Goal: Task Accomplishment & Management: Manage account settings

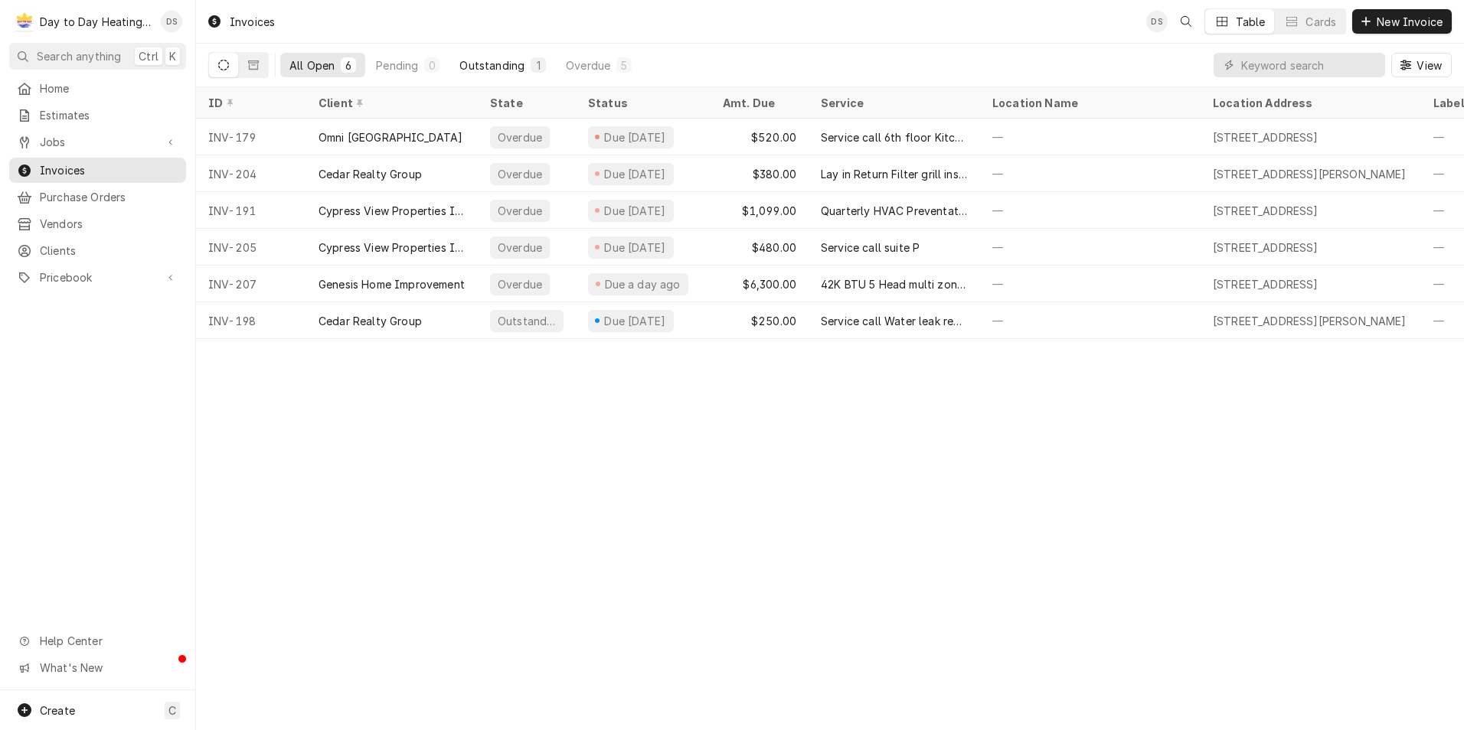
click at [501, 69] on div "Outstanding" at bounding box center [491, 65] width 65 height 16
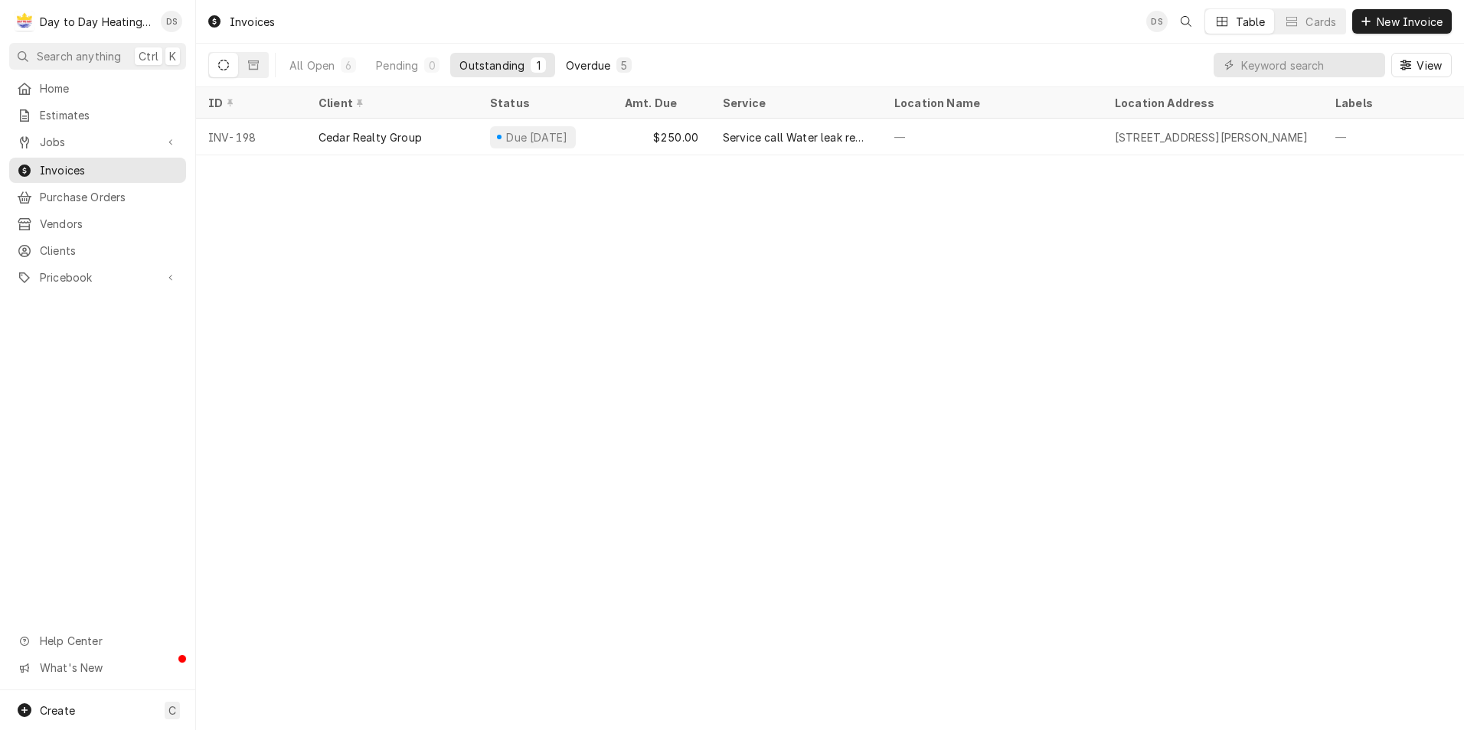
click at [576, 63] on div "Overdue" at bounding box center [588, 65] width 44 height 16
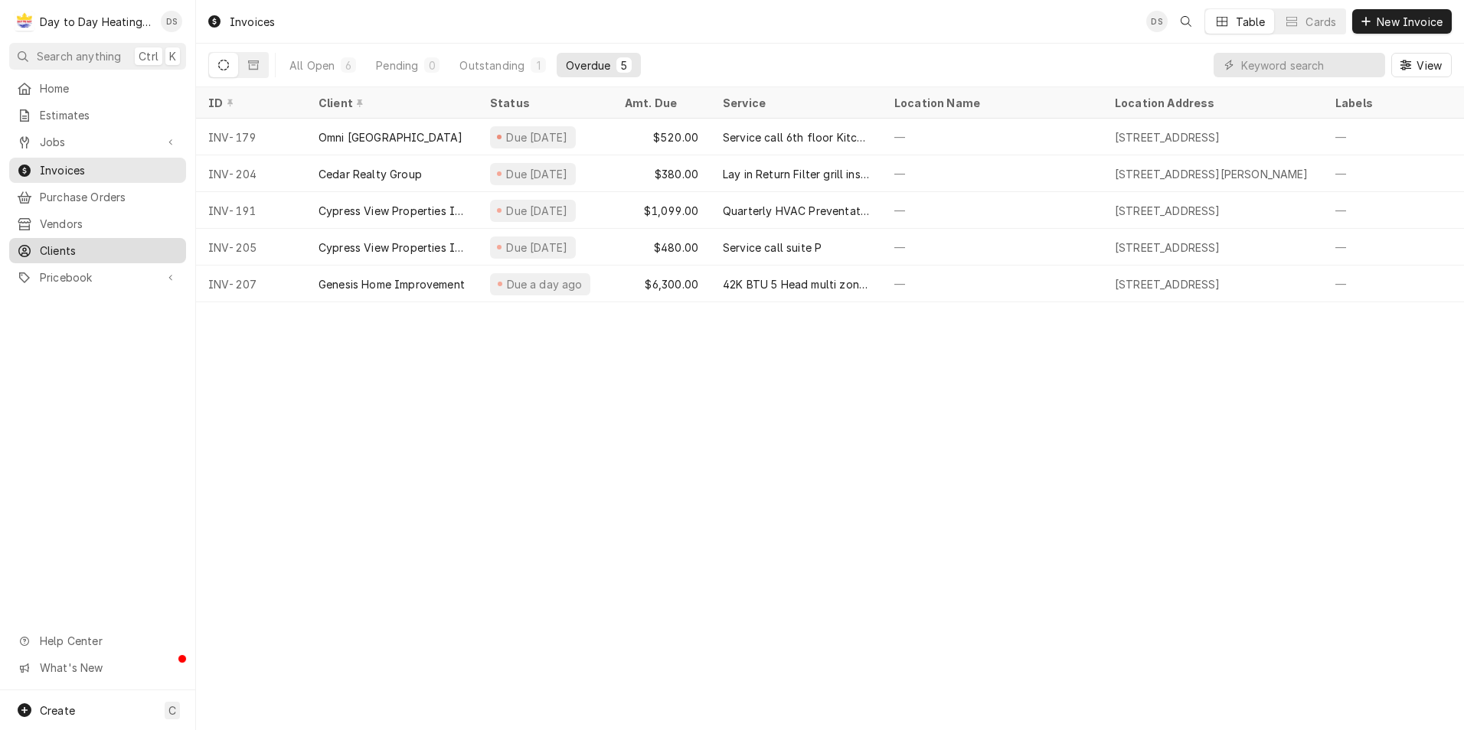
click at [73, 250] on span "Clients" at bounding box center [109, 251] width 139 height 16
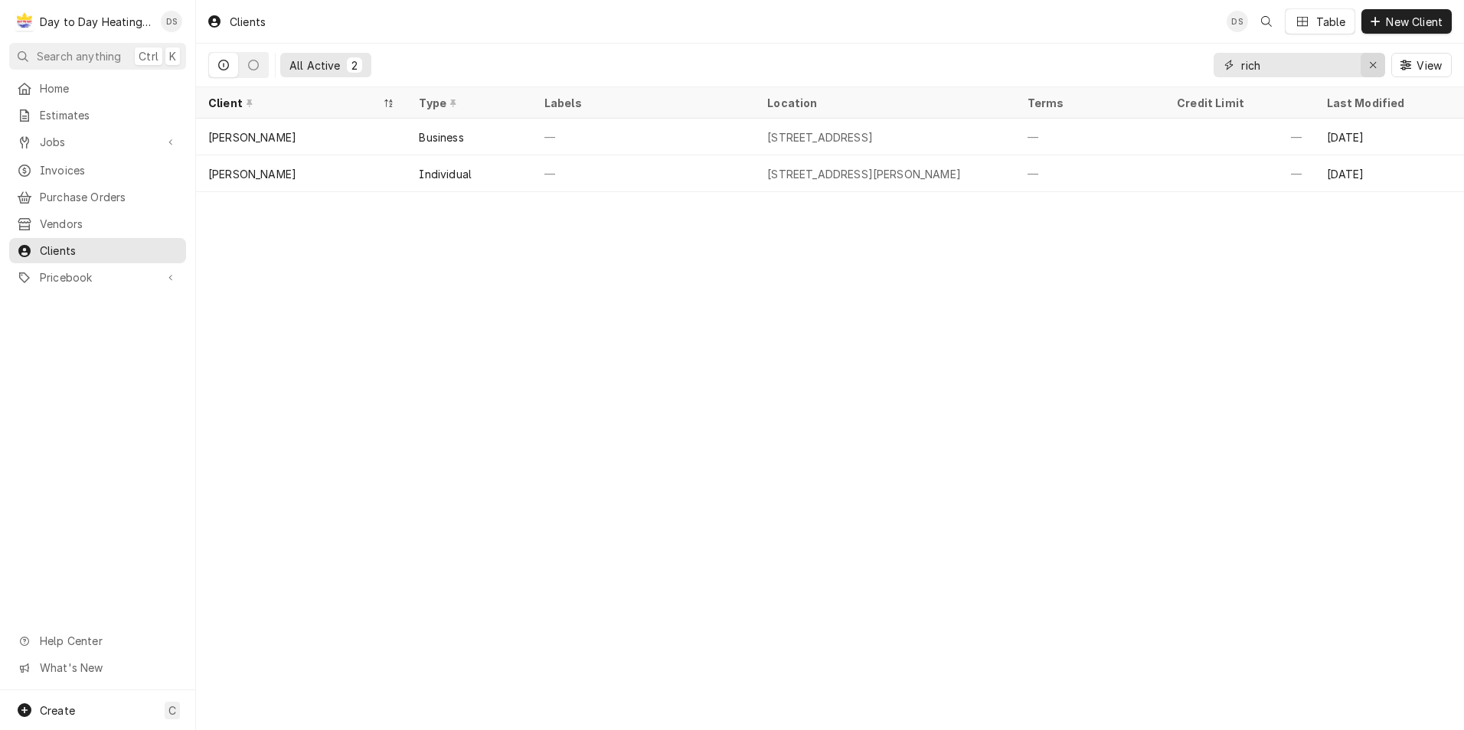
click at [1377, 74] on button "Erase input" at bounding box center [1372, 65] width 24 height 24
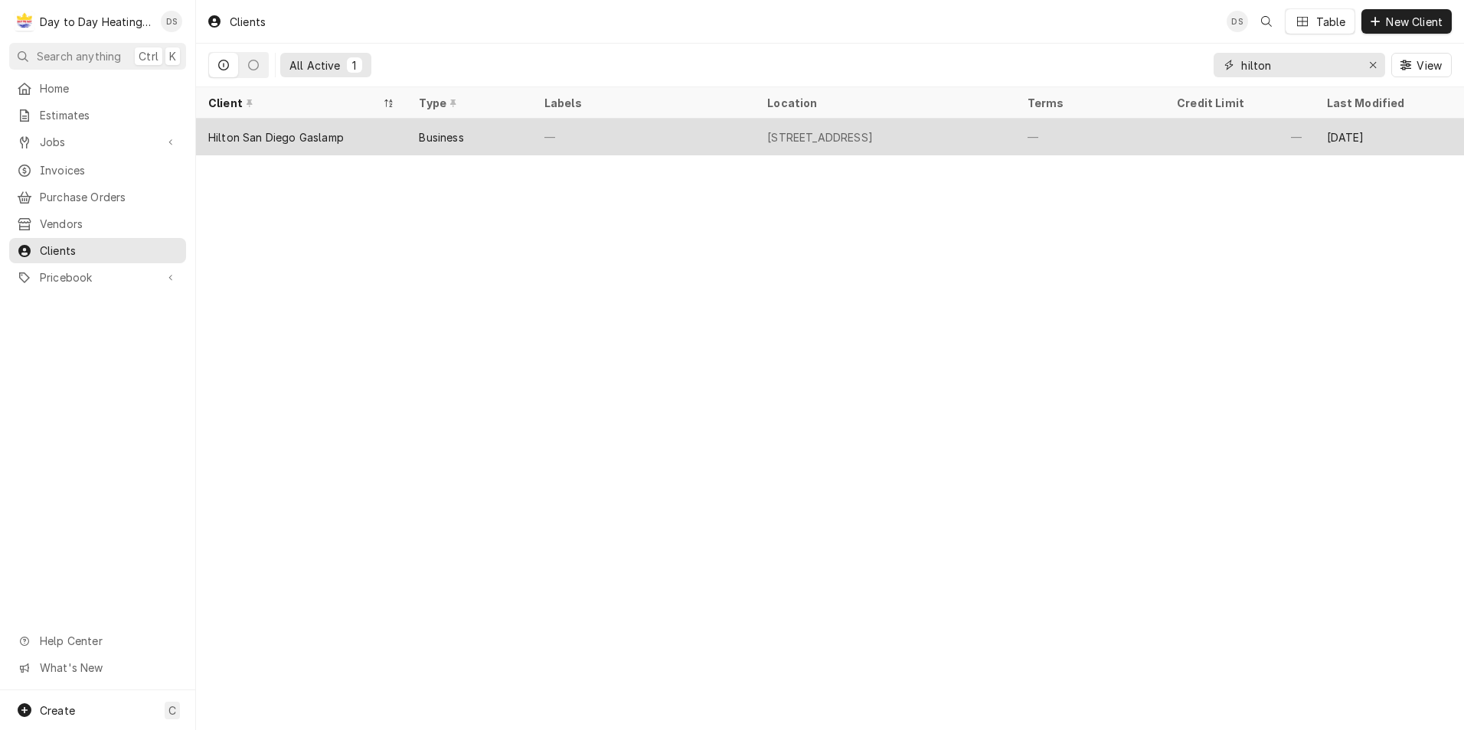
type input "hilton"
click at [364, 139] on div "Hilton San Diego Gaslamp" at bounding box center [301, 137] width 210 height 37
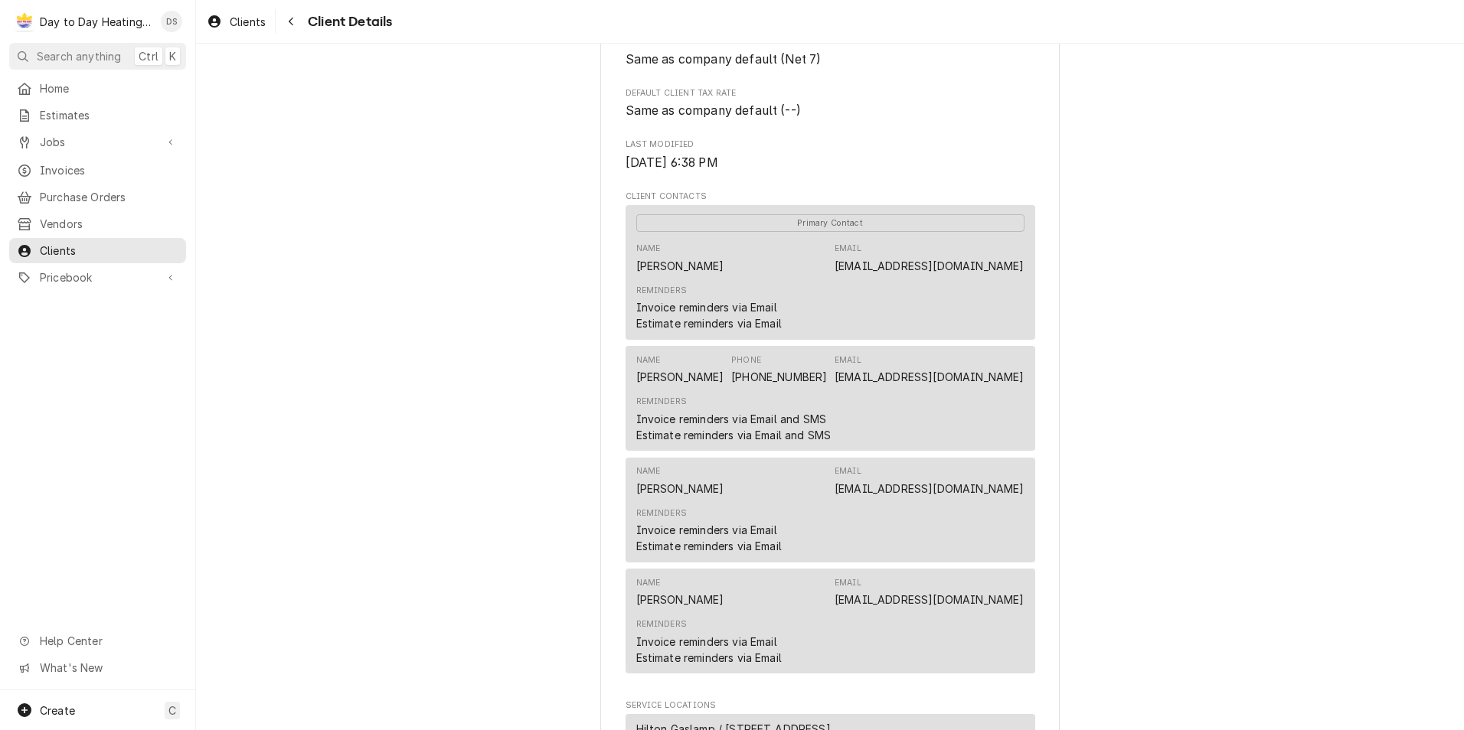
scroll to position [383, 0]
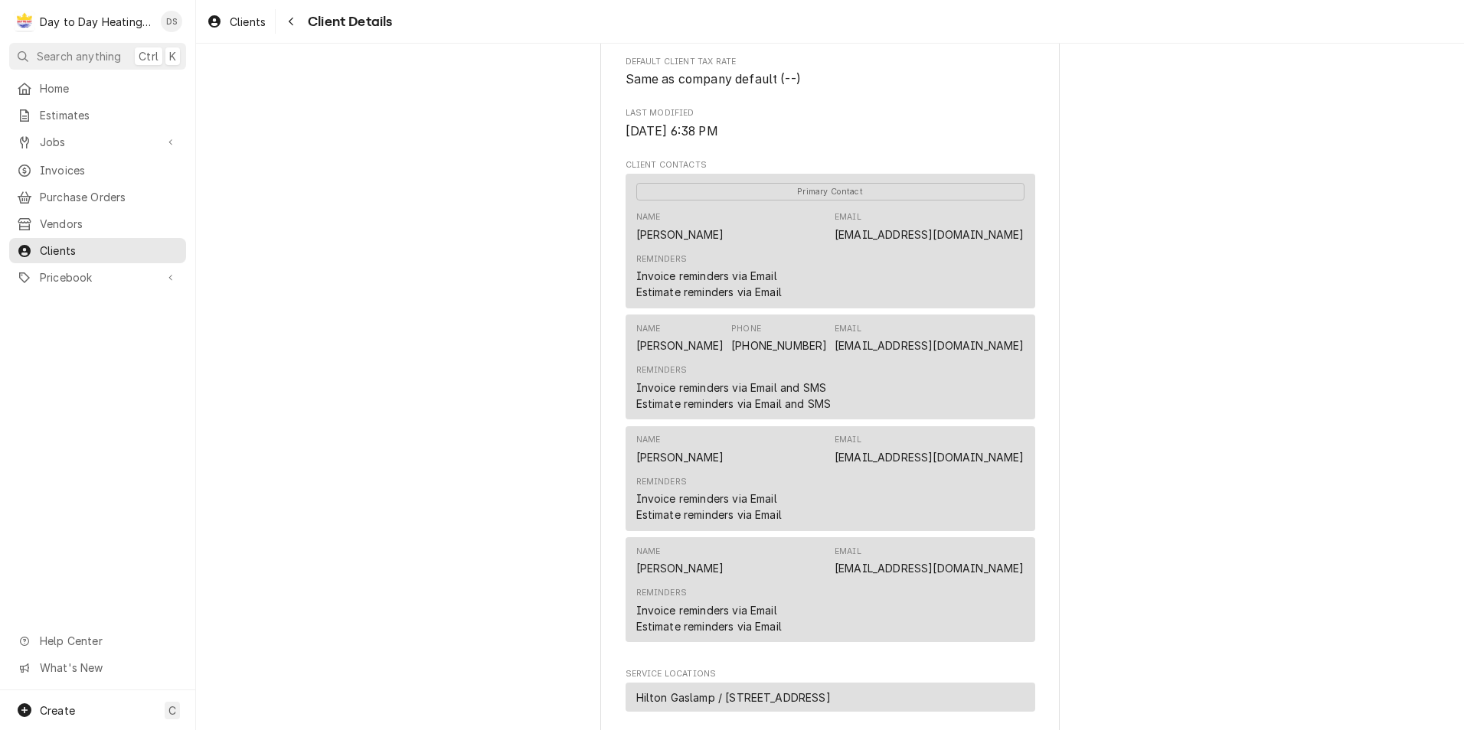
click at [785, 582] on div "Name [PERSON_NAME] Email [EMAIL_ADDRESS][DOMAIN_NAME]" at bounding box center [830, 560] width 388 height 41
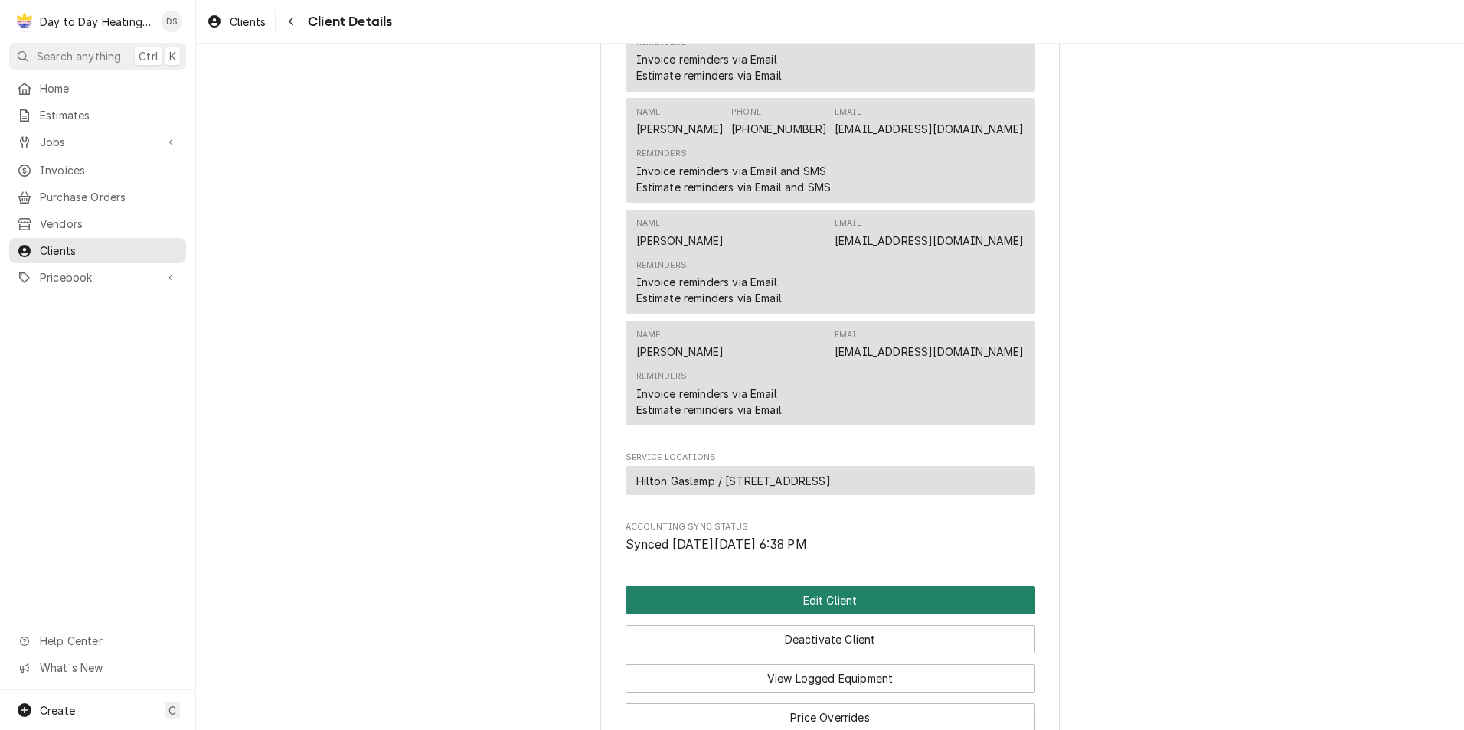
scroll to position [689, 0]
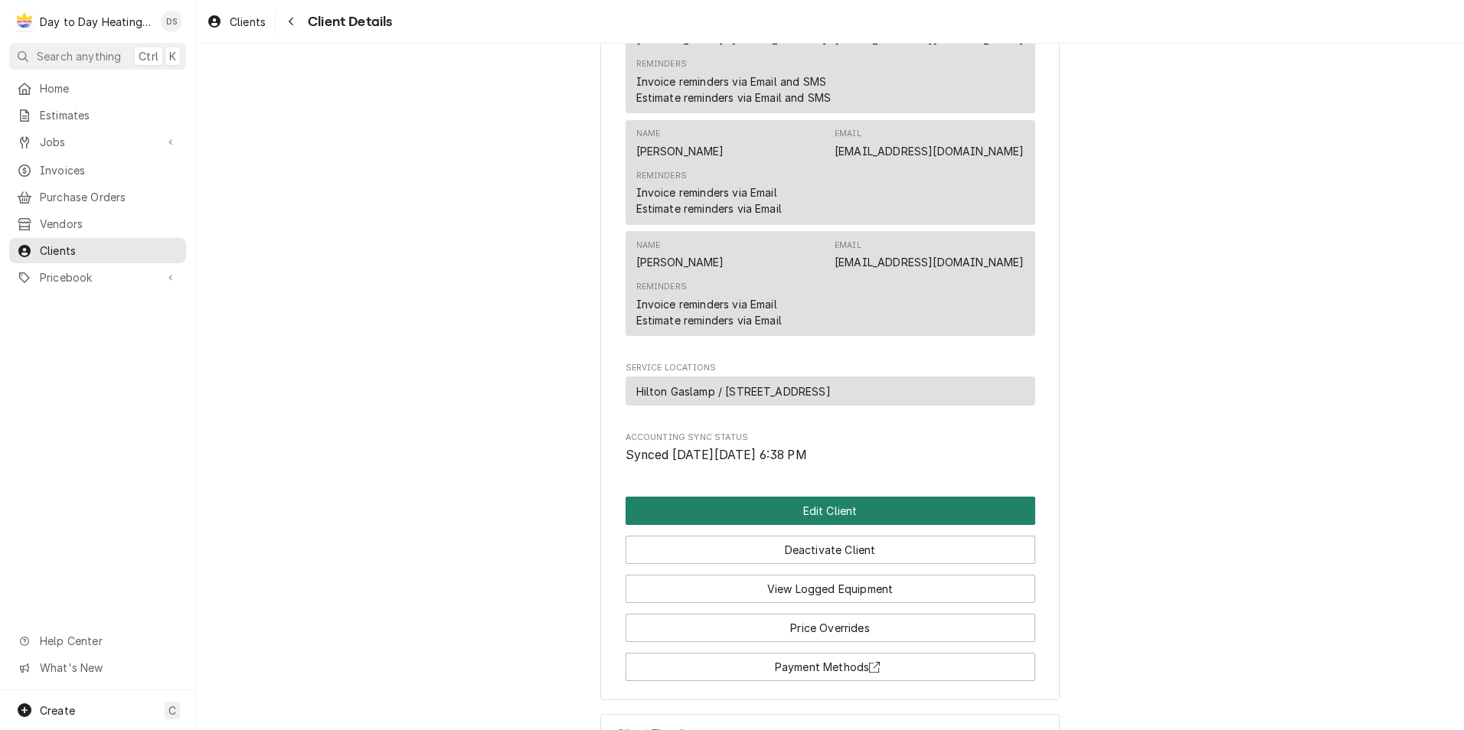
click at [821, 525] on button "Edit Client" at bounding box center [830, 511] width 410 height 28
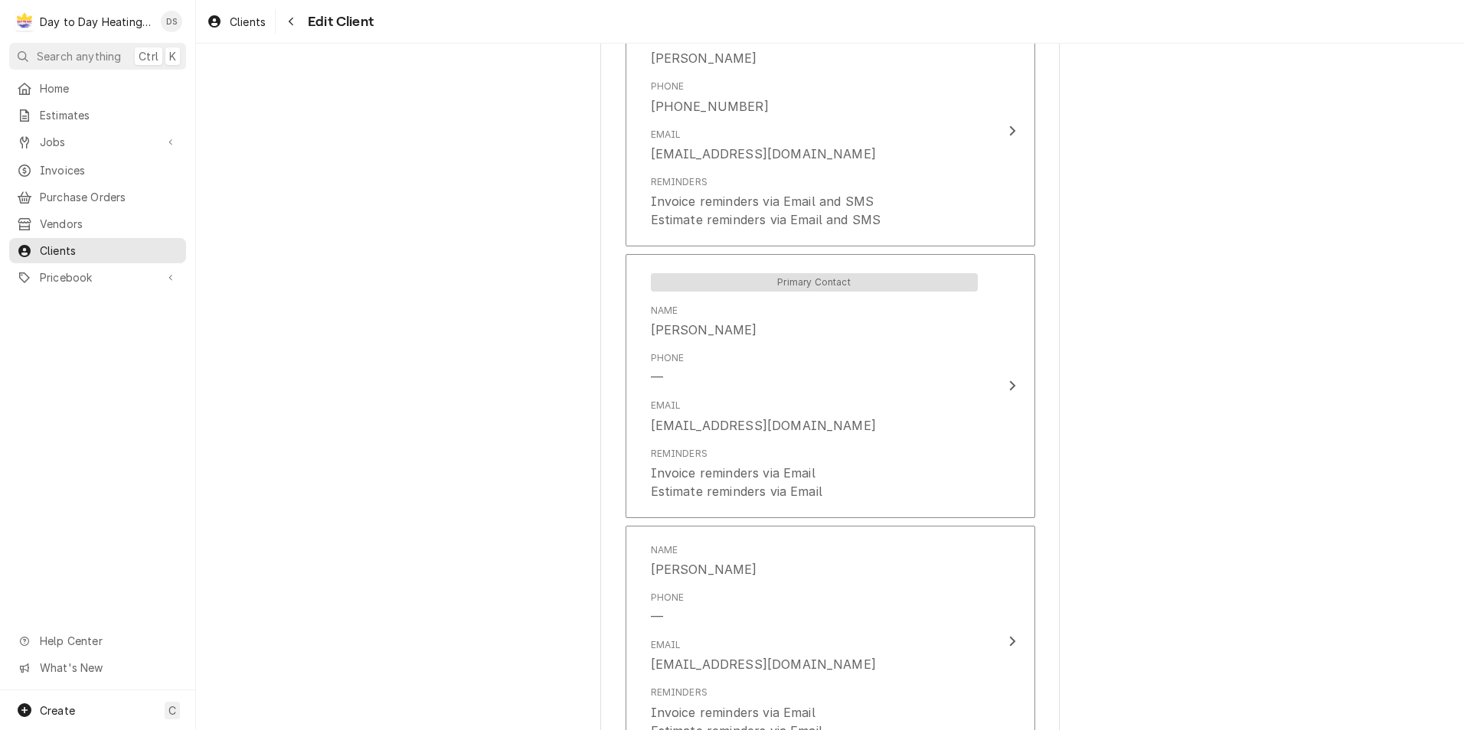
scroll to position [1454, 0]
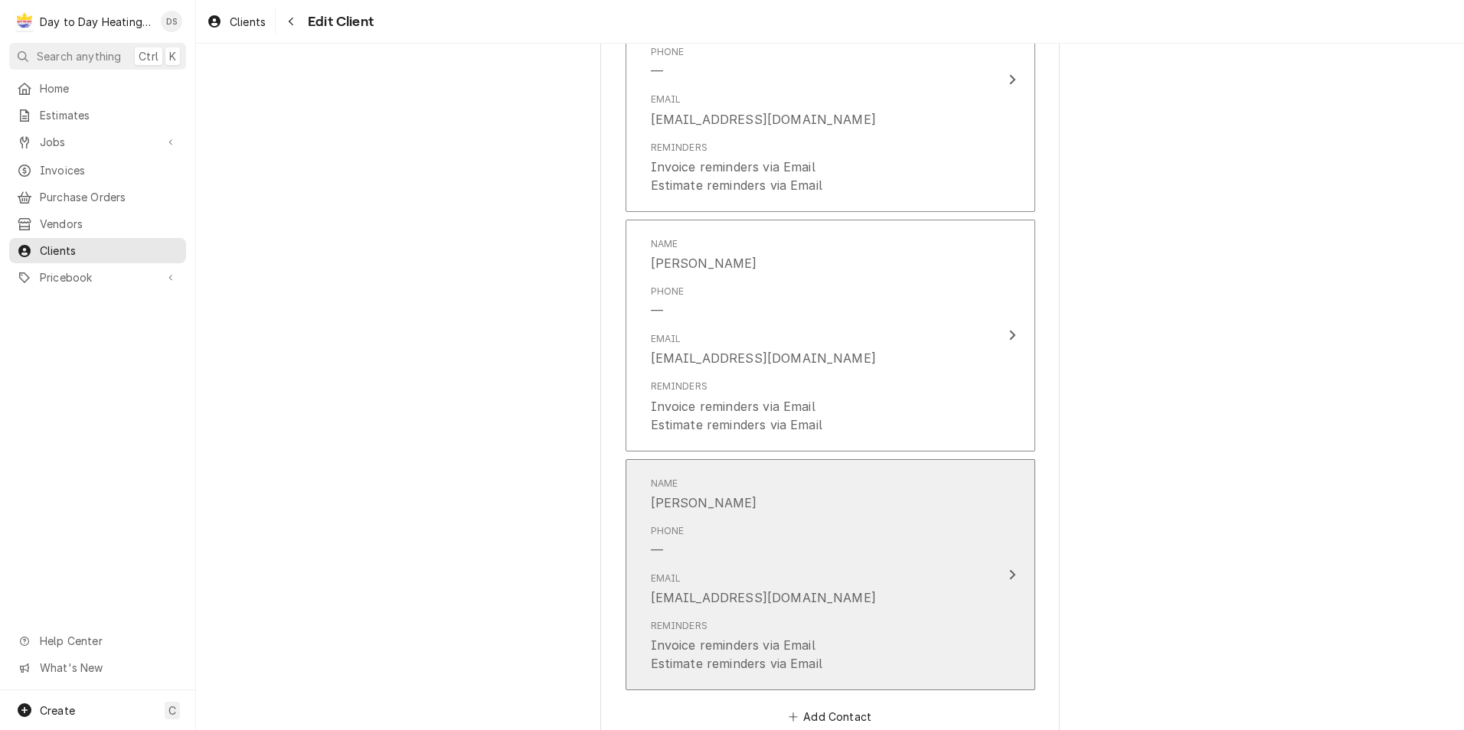
click at [1002, 576] on div "Update Contact" at bounding box center [1012, 575] width 20 height 18
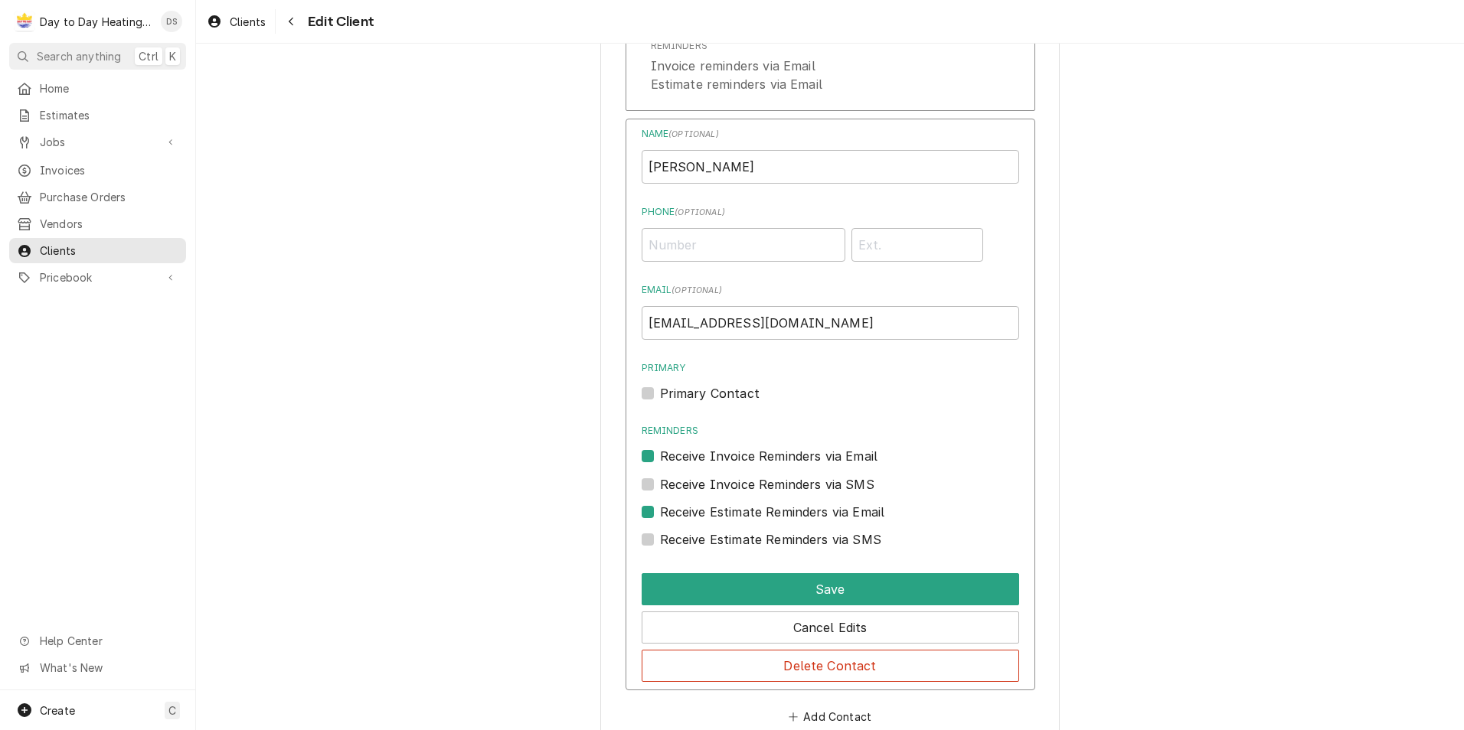
scroll to position [1837, 0]
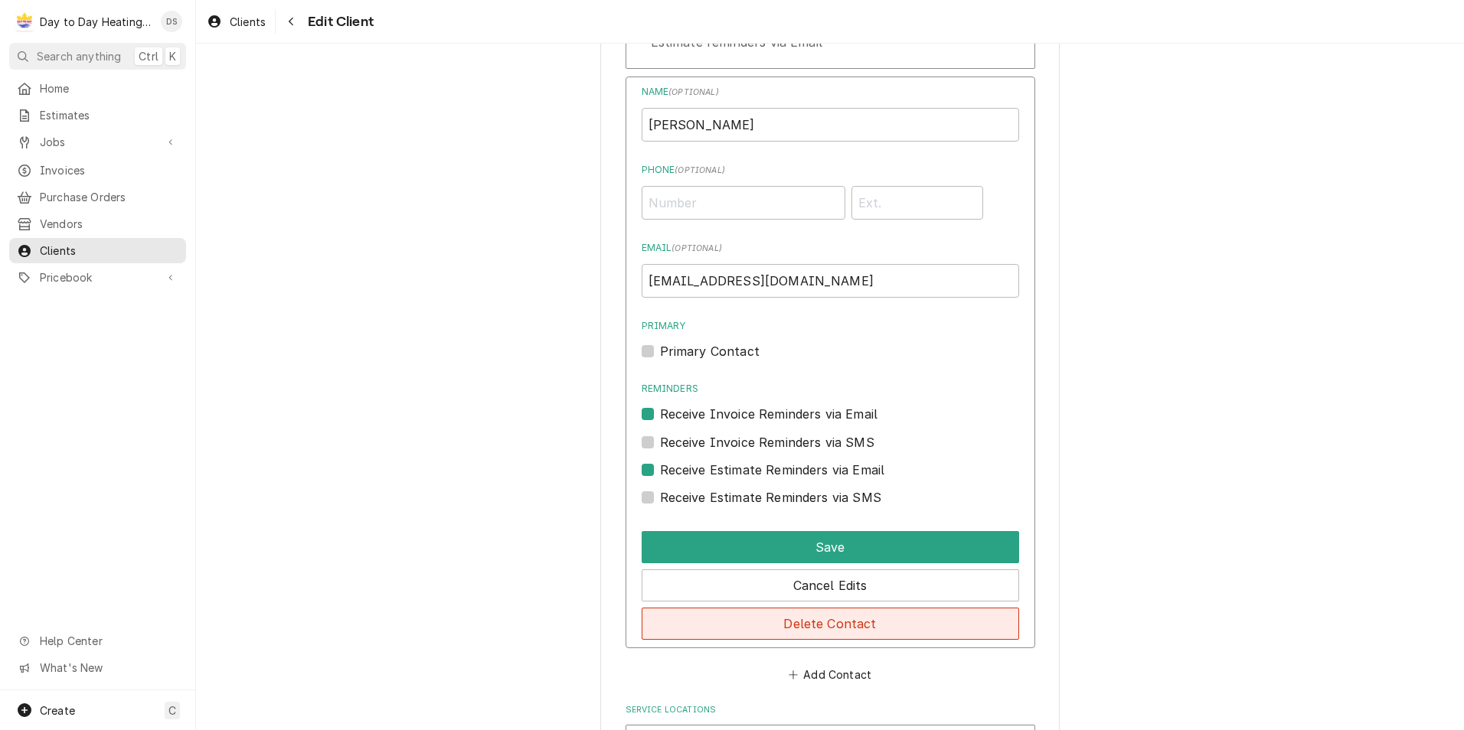
click at [830, 625] on button "Delete Contact" at bounding box center [829, 624] width 377 height 32
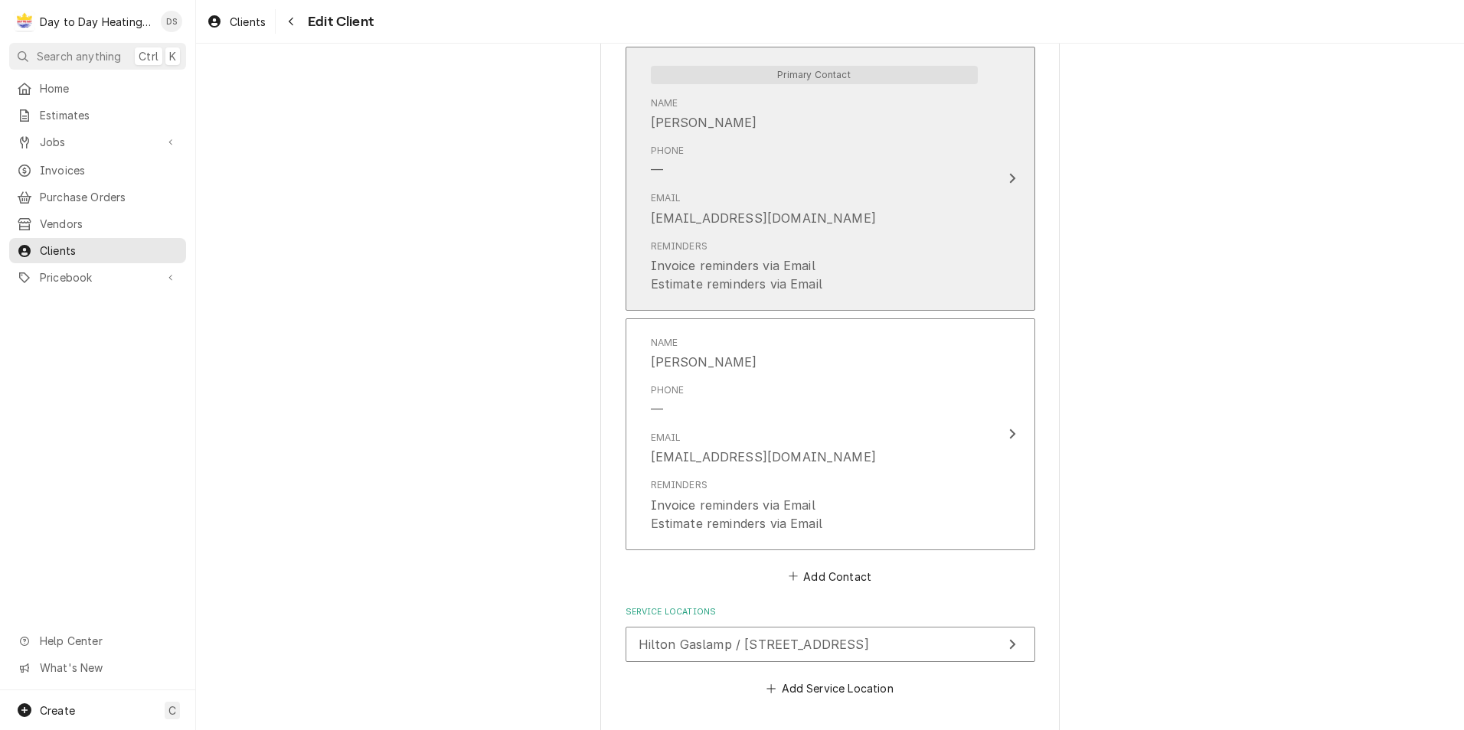
scroll to position [1418, 0]
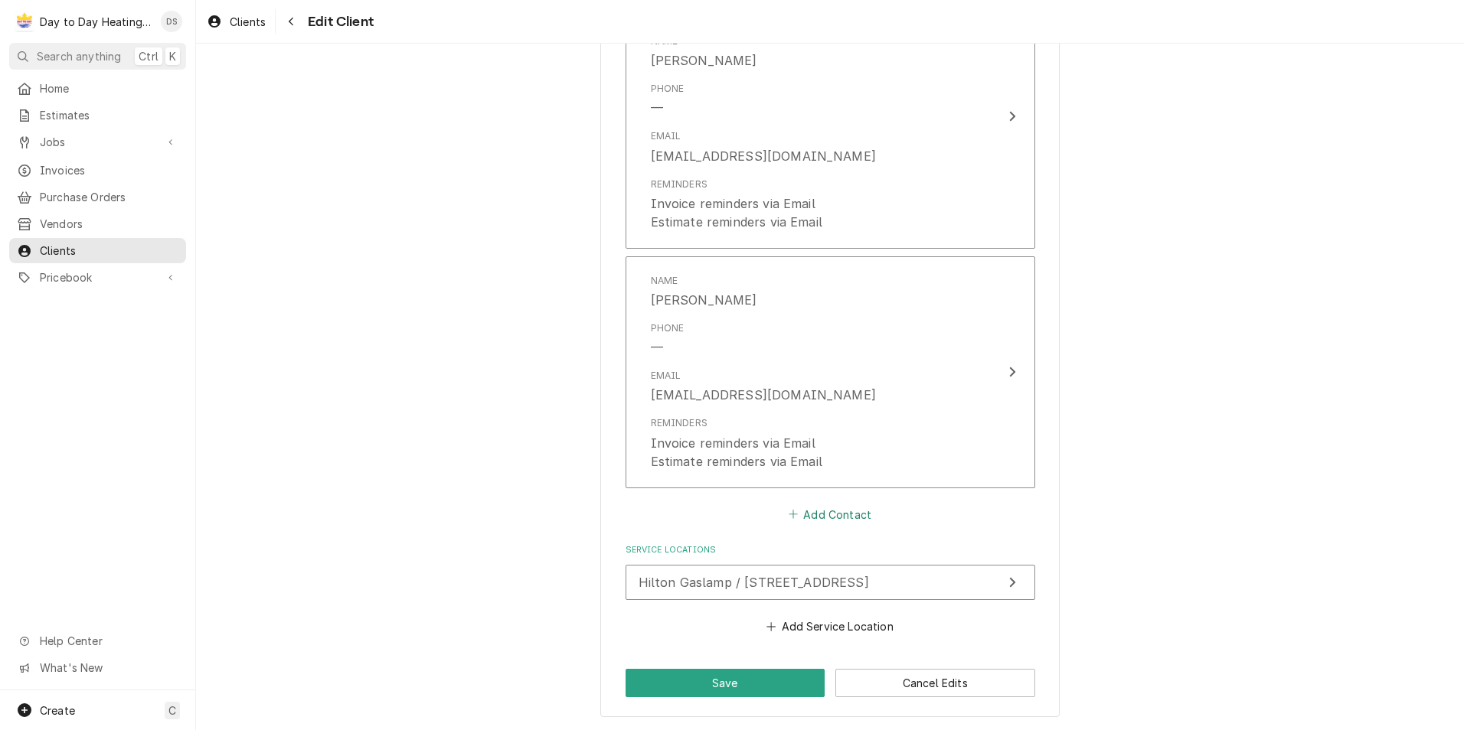
click at [834, 517] on button "Add Contact" at bounding box center [829, 514] width 88 height 21
type textarea "x"
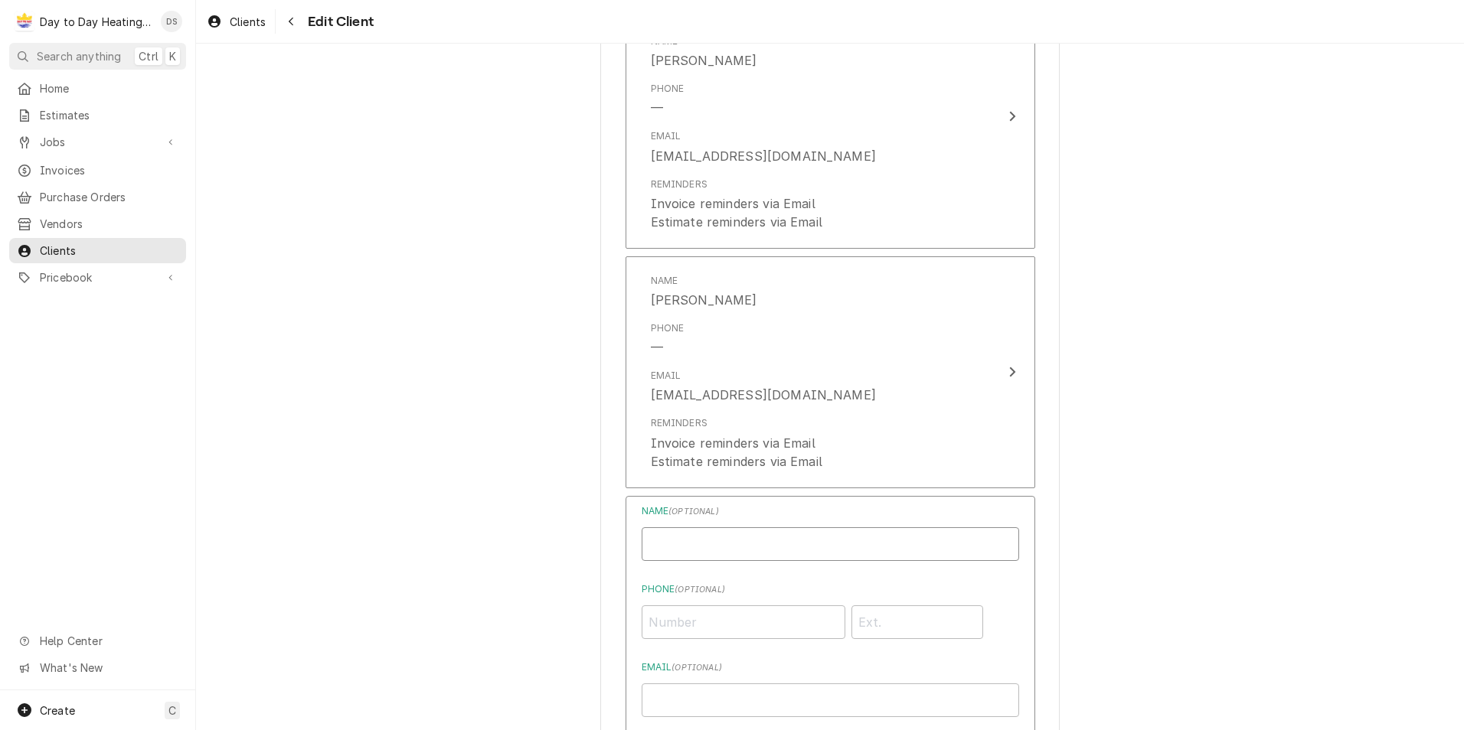
click at [738, 553] on input "Business Name" at bounding box center [829, 544] width 377 height 34
type input "Khalfani"
click at [687, 614] on input "Phone ( optional )" at bounding box center [743, 622] width 204 height 34
click at [666, 700] on input "Email ( optional )" at bounding box center [829, 701] width 377 height 34
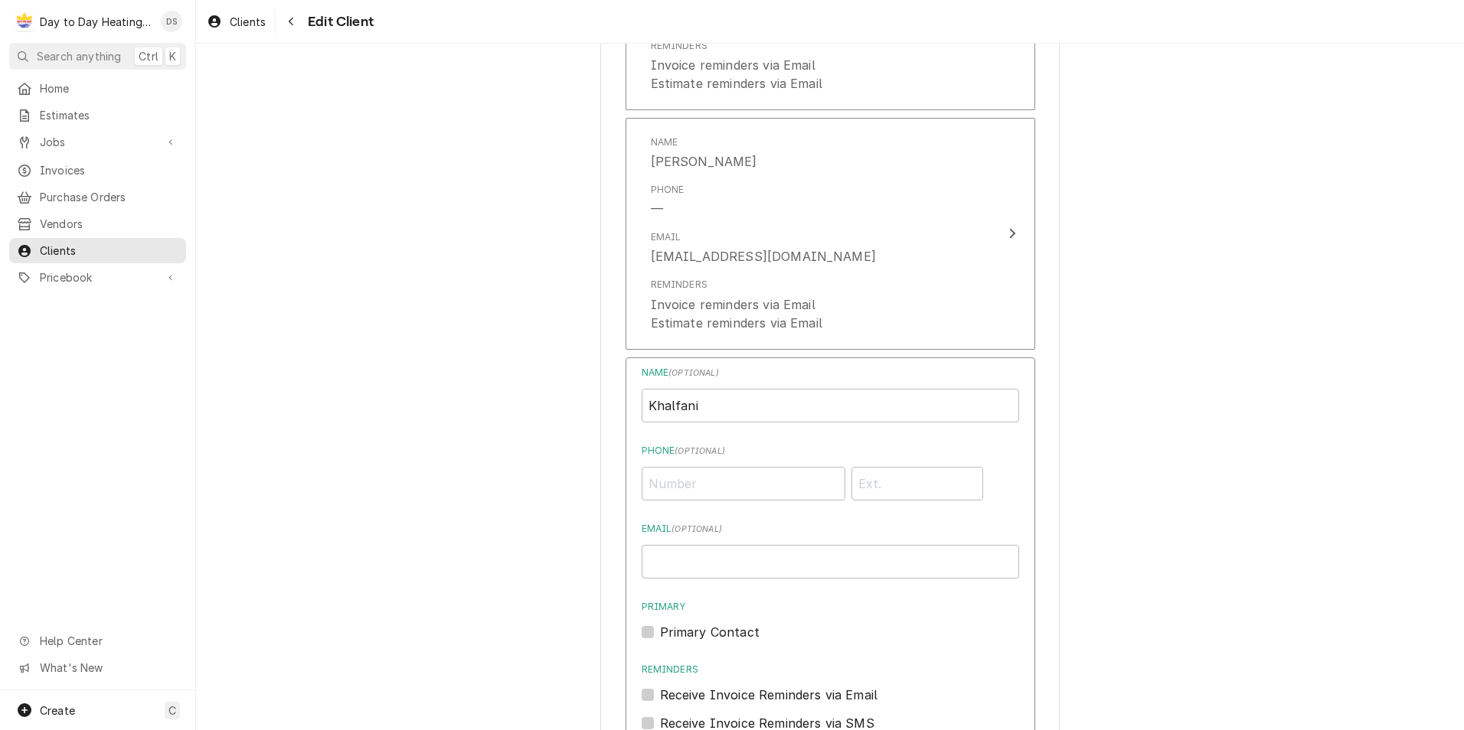
scroll to position [1571, 0]
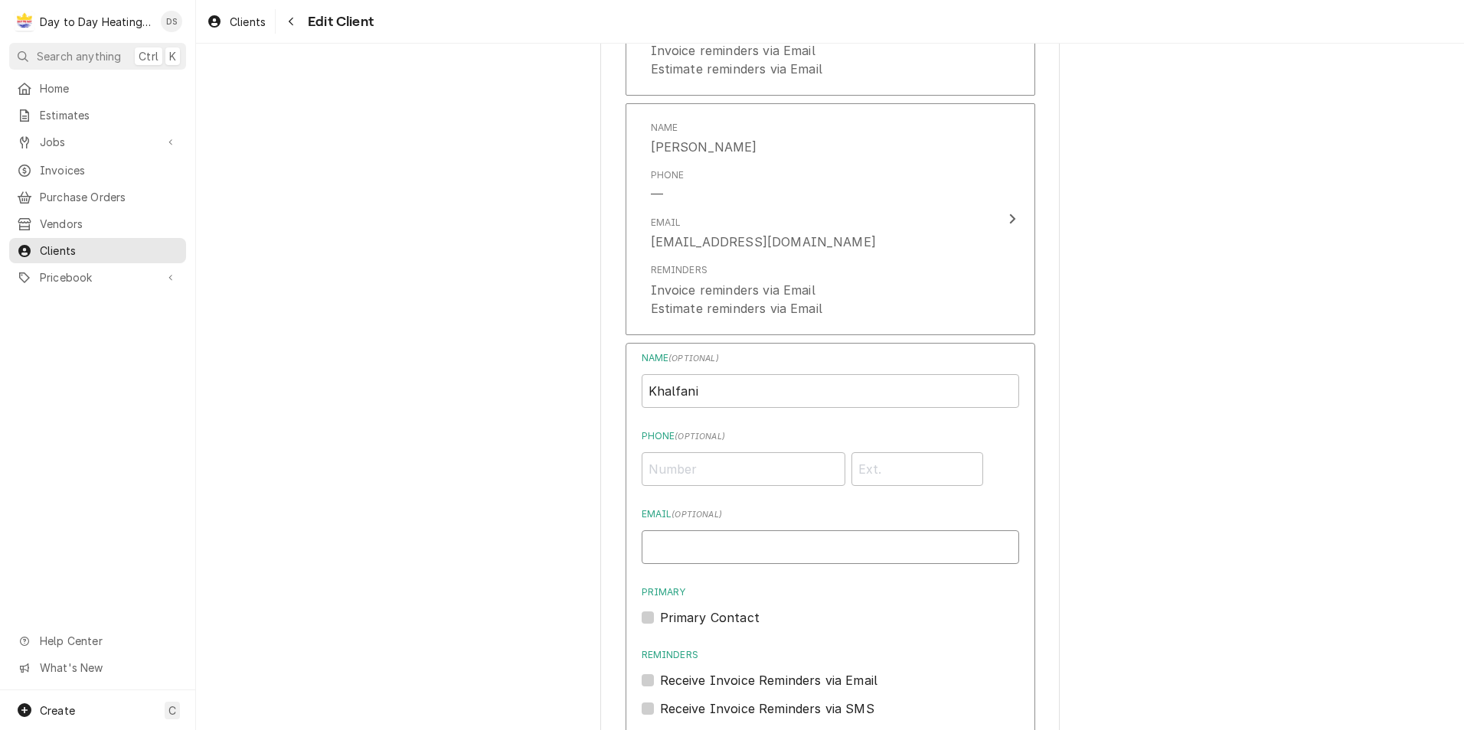
click at [687, 537] on input "Email ( optional )" at bounding box center [829, 547] width 377 height 34
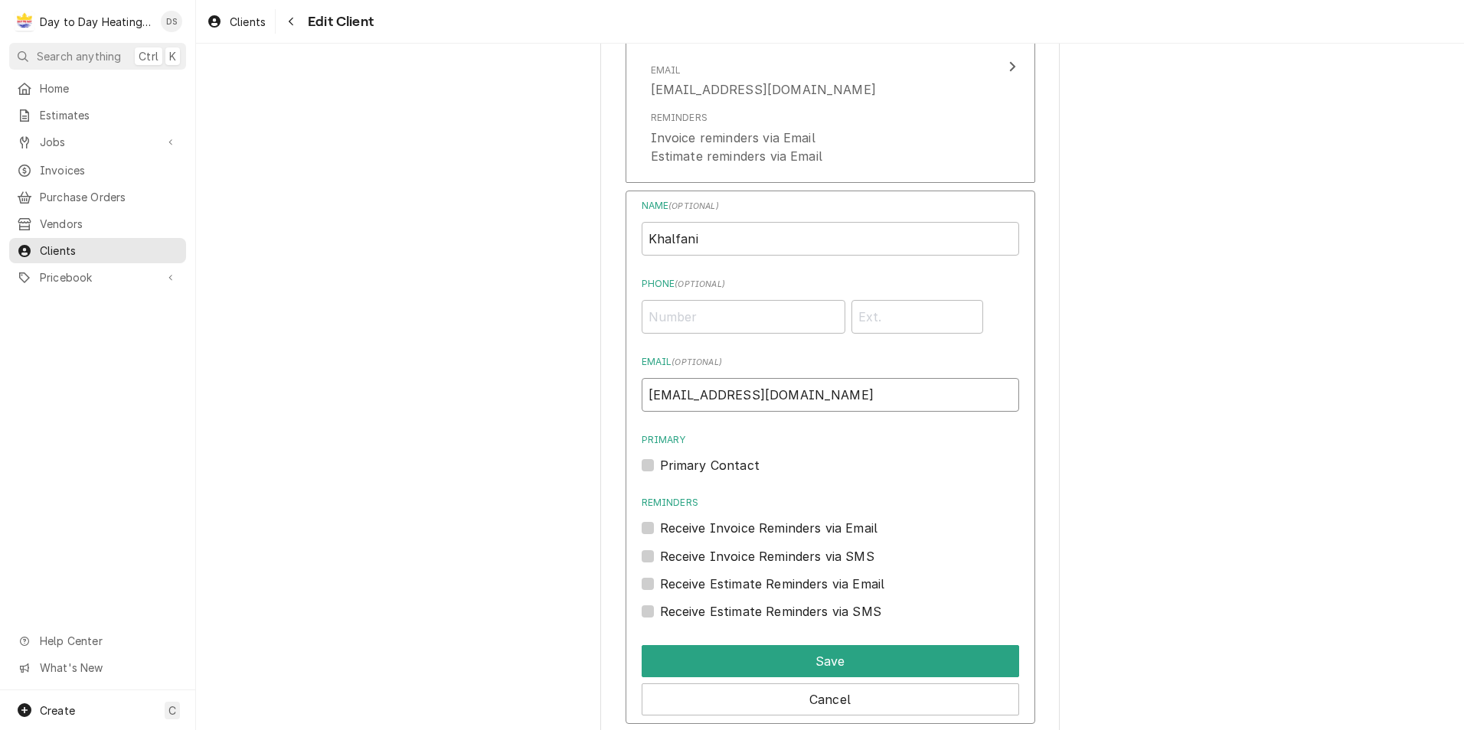
scroll to position [1724, 0]
type input "kwedderburn@hiltongaslamp.com"
click at [660, 466] on label "Primary Contact" at bounding box center [710, 464] width 100 height 18
click at [660, 466] on input "Primary" at bounding box center [848, 472] width 377 height 34
checkbox input "true"
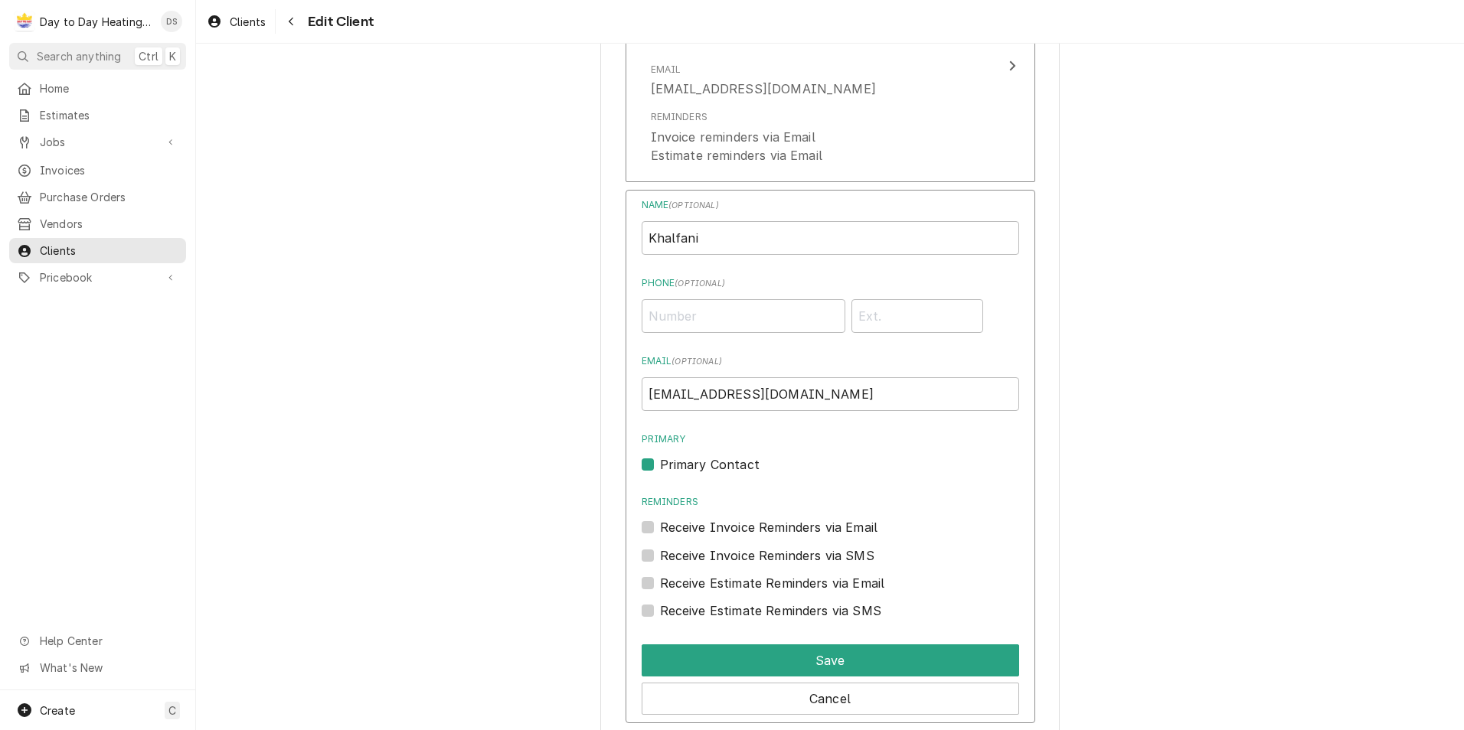
click at [660, 528] on label "Receive Invoice Reminders via Email" at bounding box center [769, 527] width 218 height 18
click at [660, 528] on input "Reminders" at bounding box center [848, 535] width 377 height 34
checkbox input "true"
click at [660, 584] on label "Receive Estimate Reminders via Email" at bounding box center [772, 583] width 225 height 18
click at [660, 584] on input "Contact Edit Form" at bounding box center [848, 591] width 377 height 34
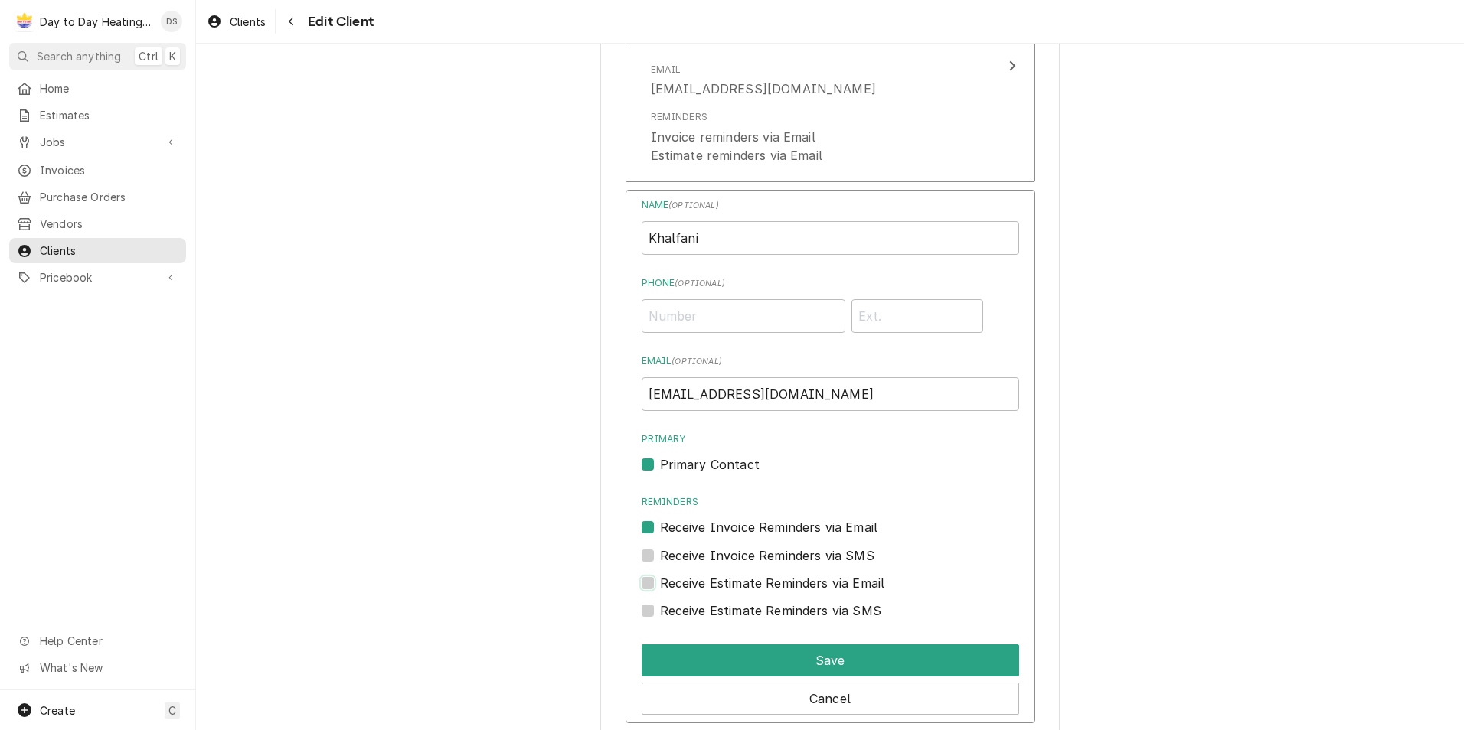
checkbox input "true"
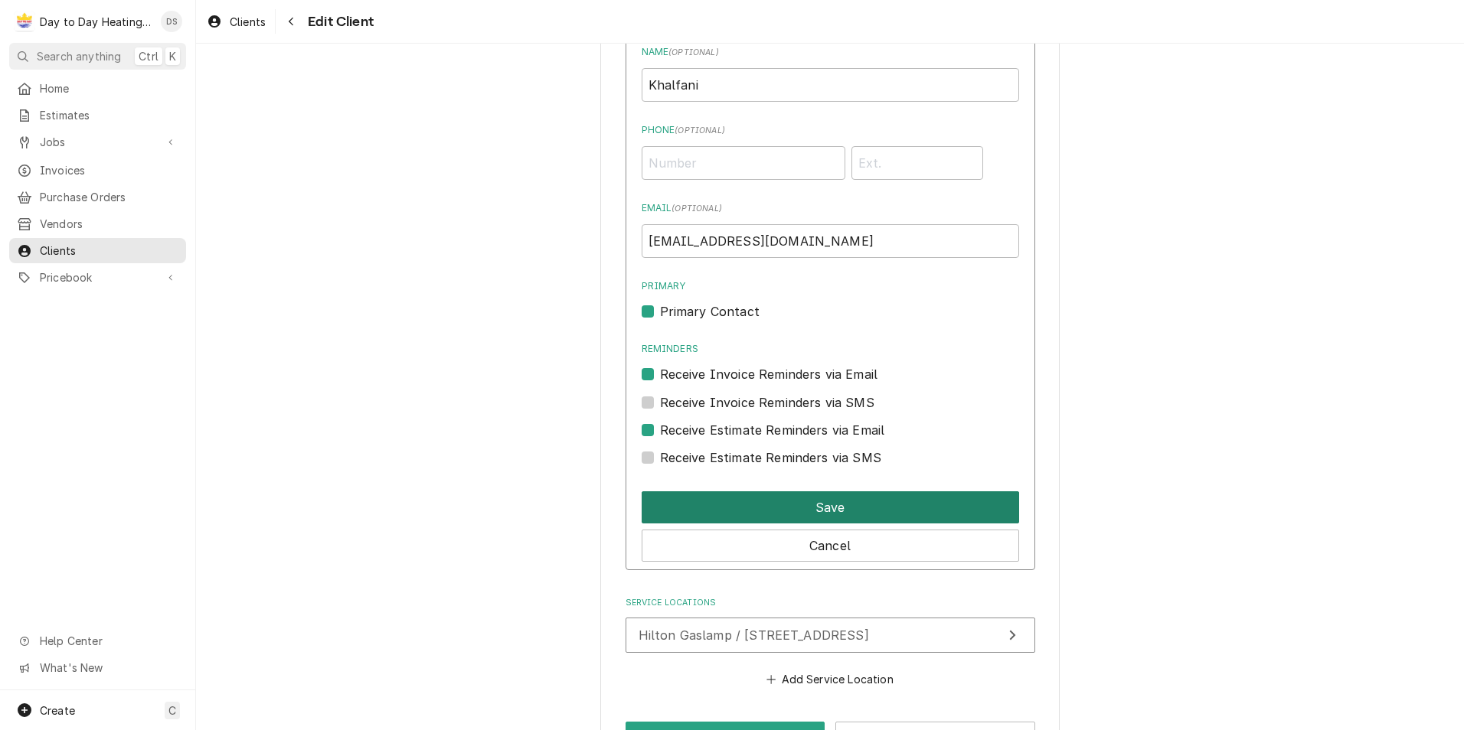
click at [838, 498] on button "Save" at bounding box center [829, 507] width 377 height 32
type textarea "x"
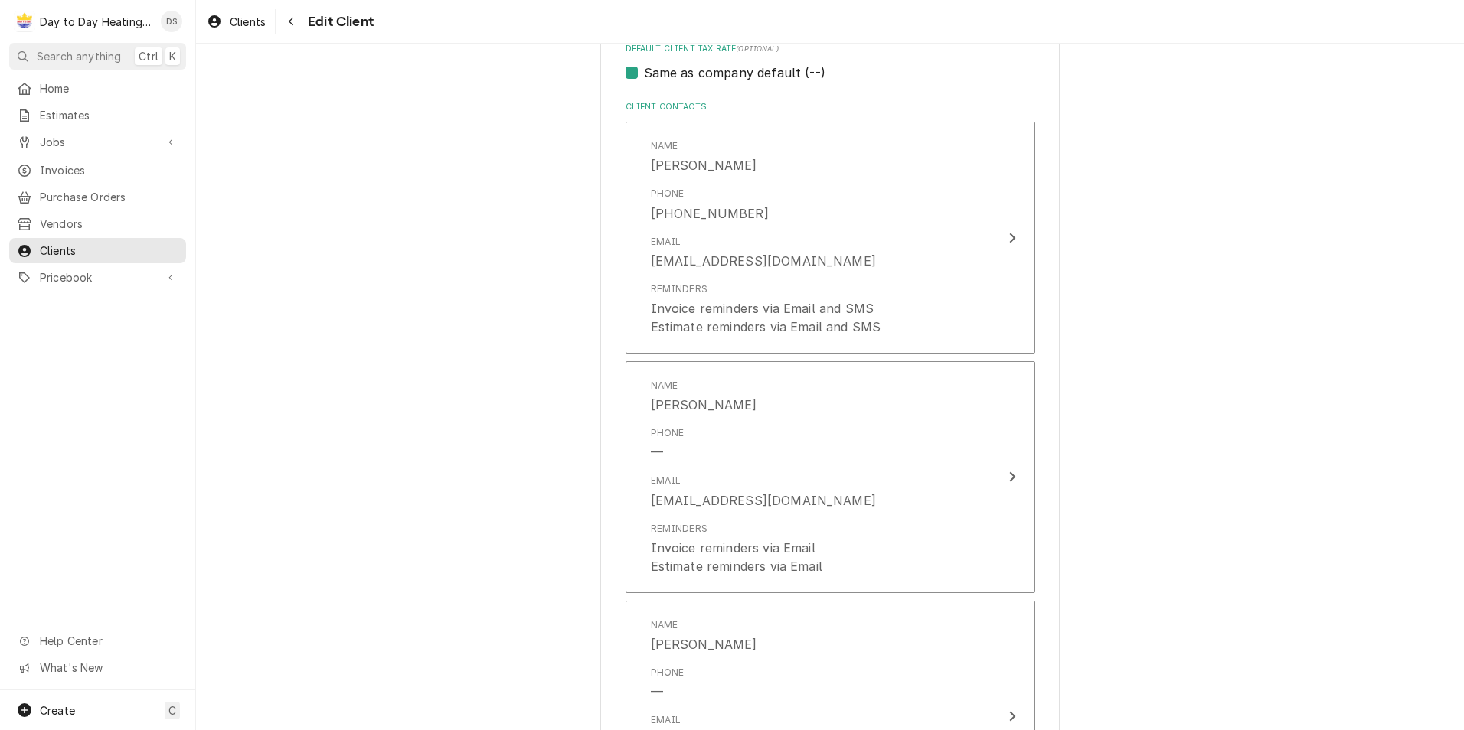
scroll to position [968, 0]
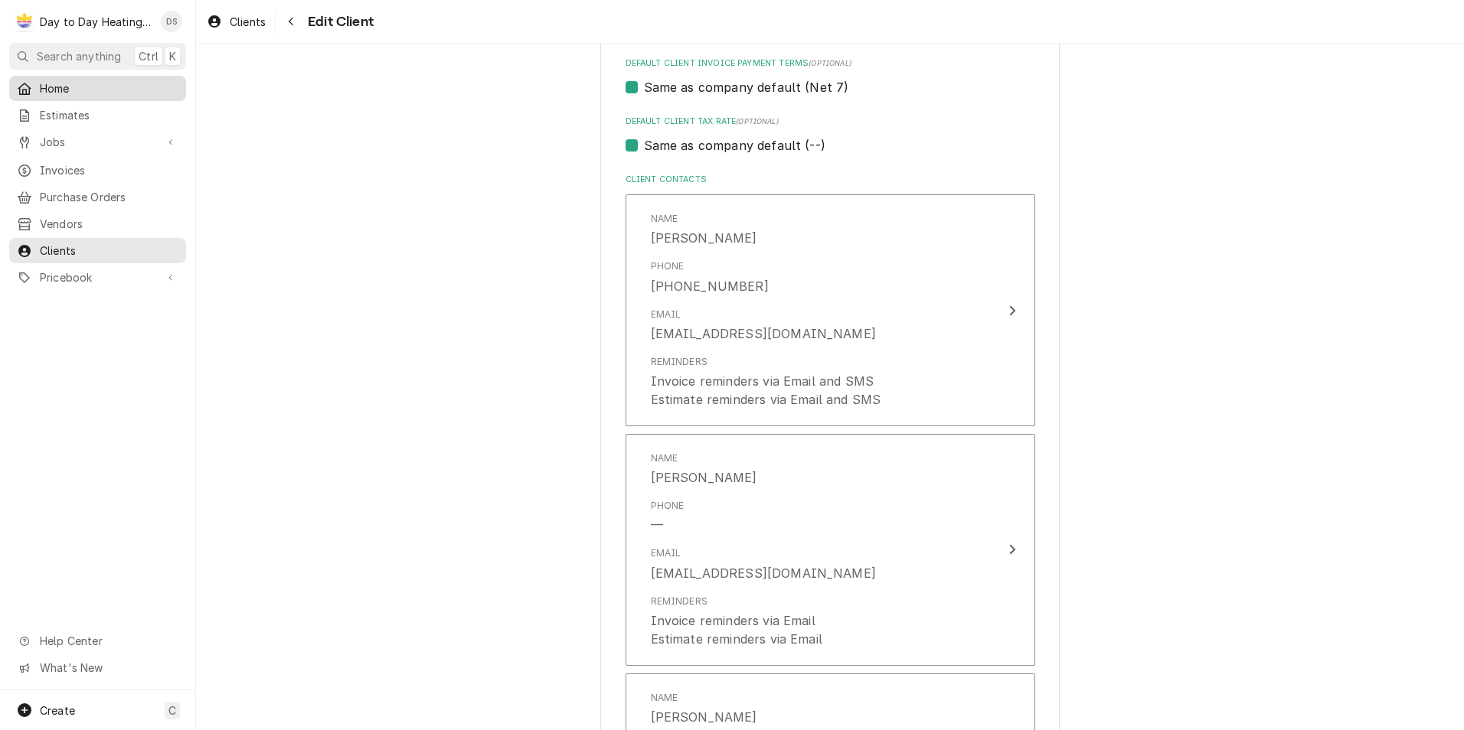
click at [71, 87] on span "Home" at bounding box center [109, 88] width 139 height 16
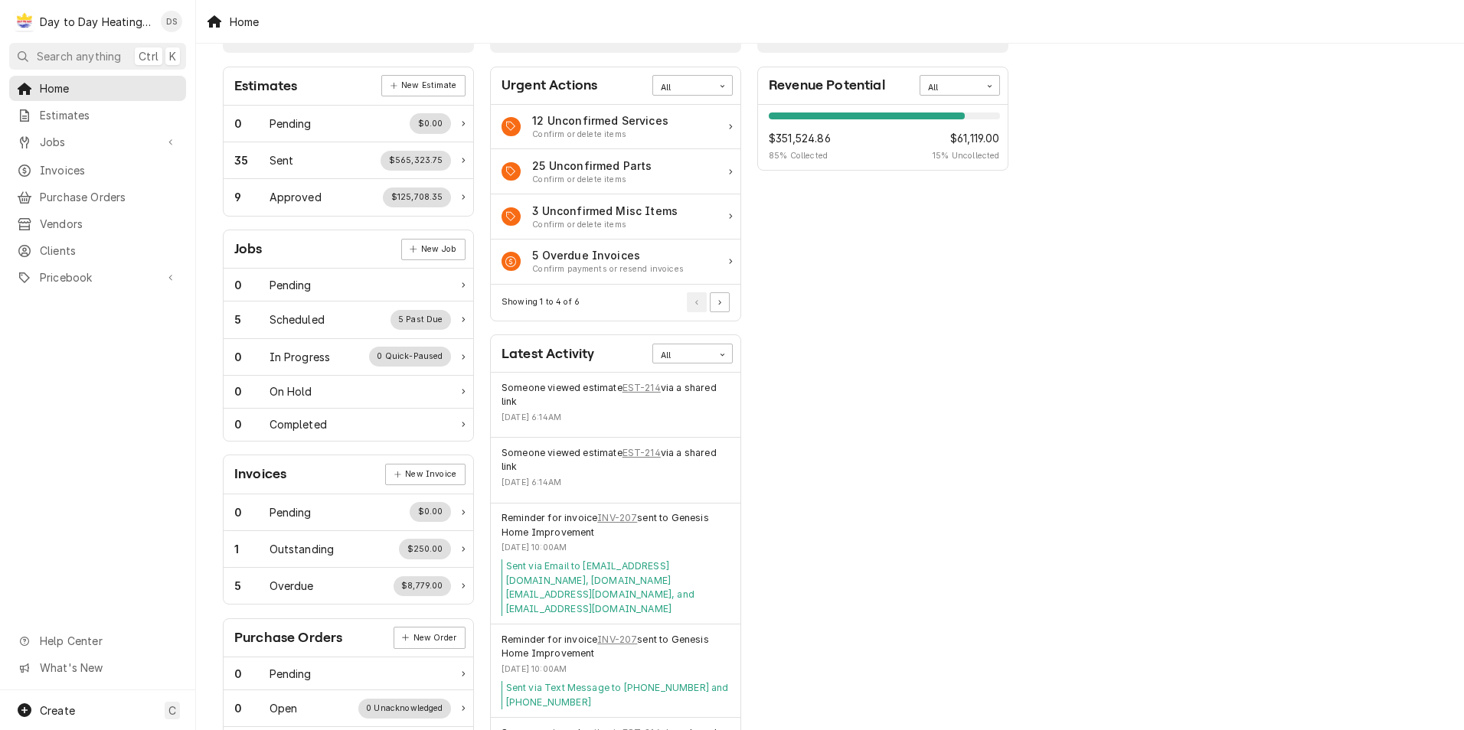
scroll to position [77, 0]
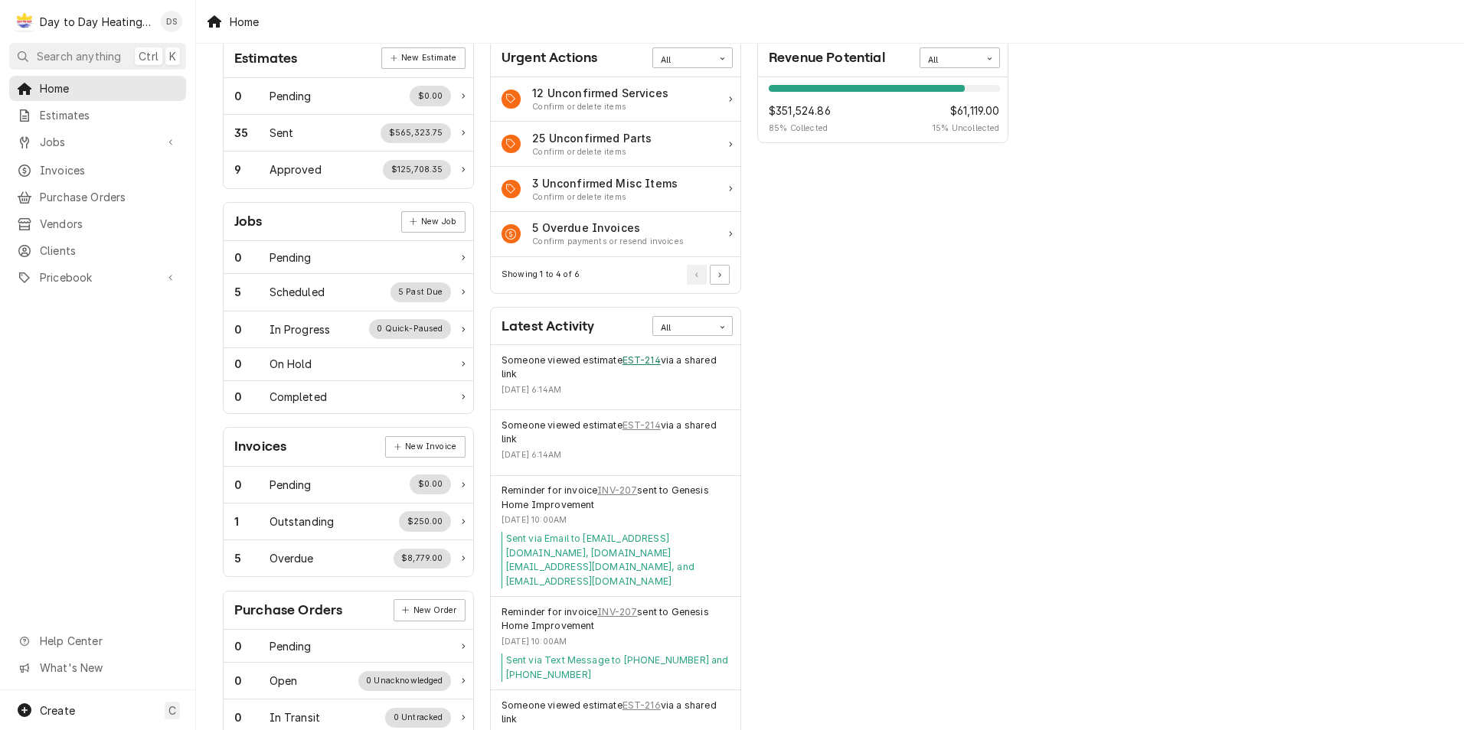
click at [644, 360] on link "EST-214" at bounding box center [641, 361] width 38 height 14
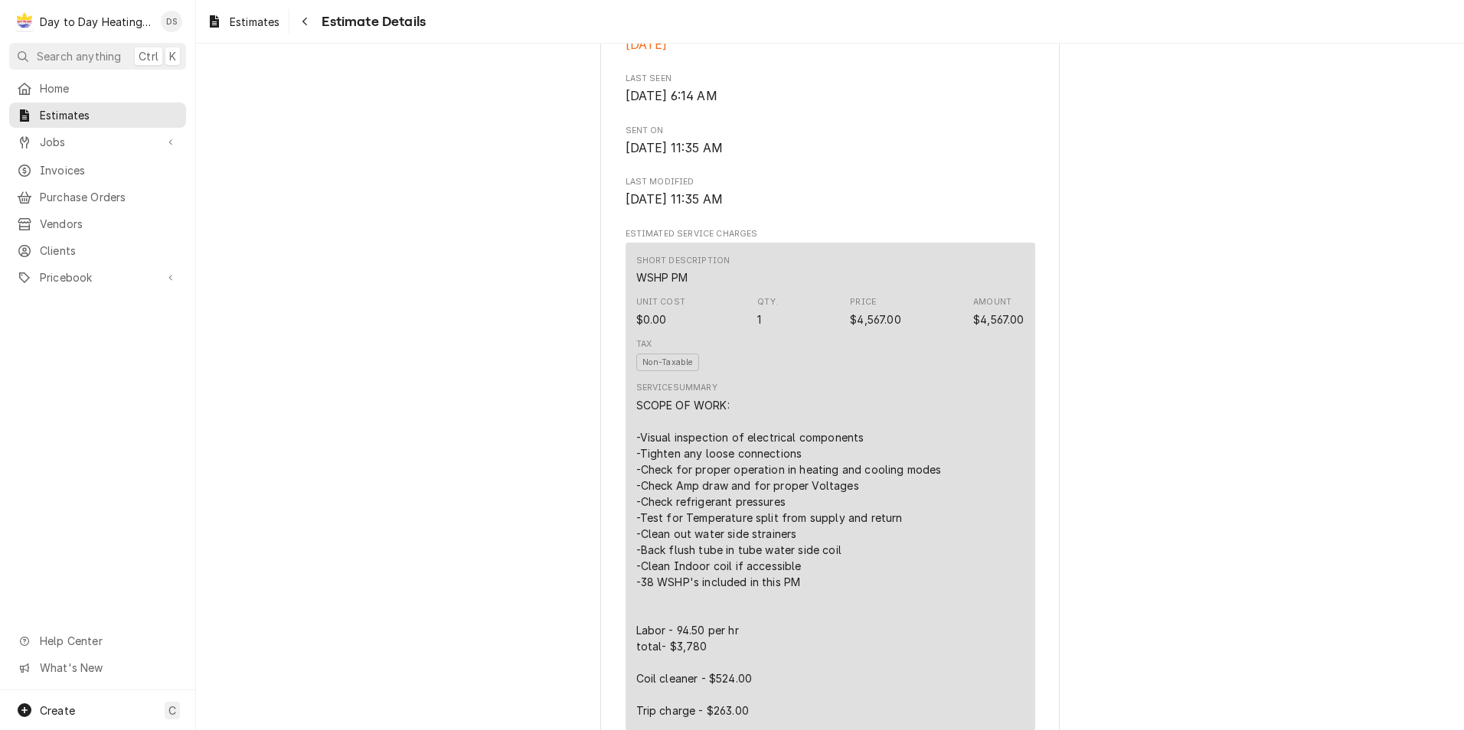
scroll to position [689, 0]
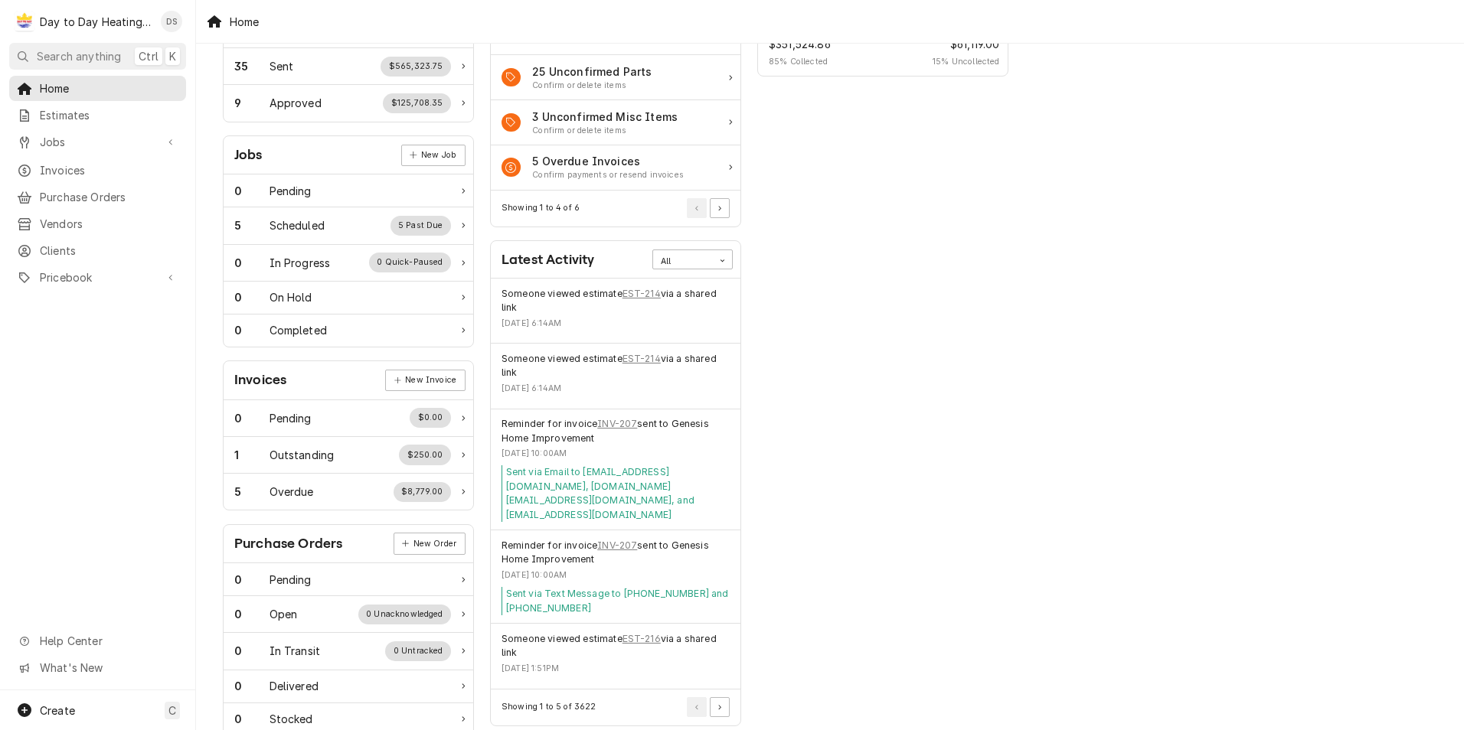
scroll to position [153, 0]
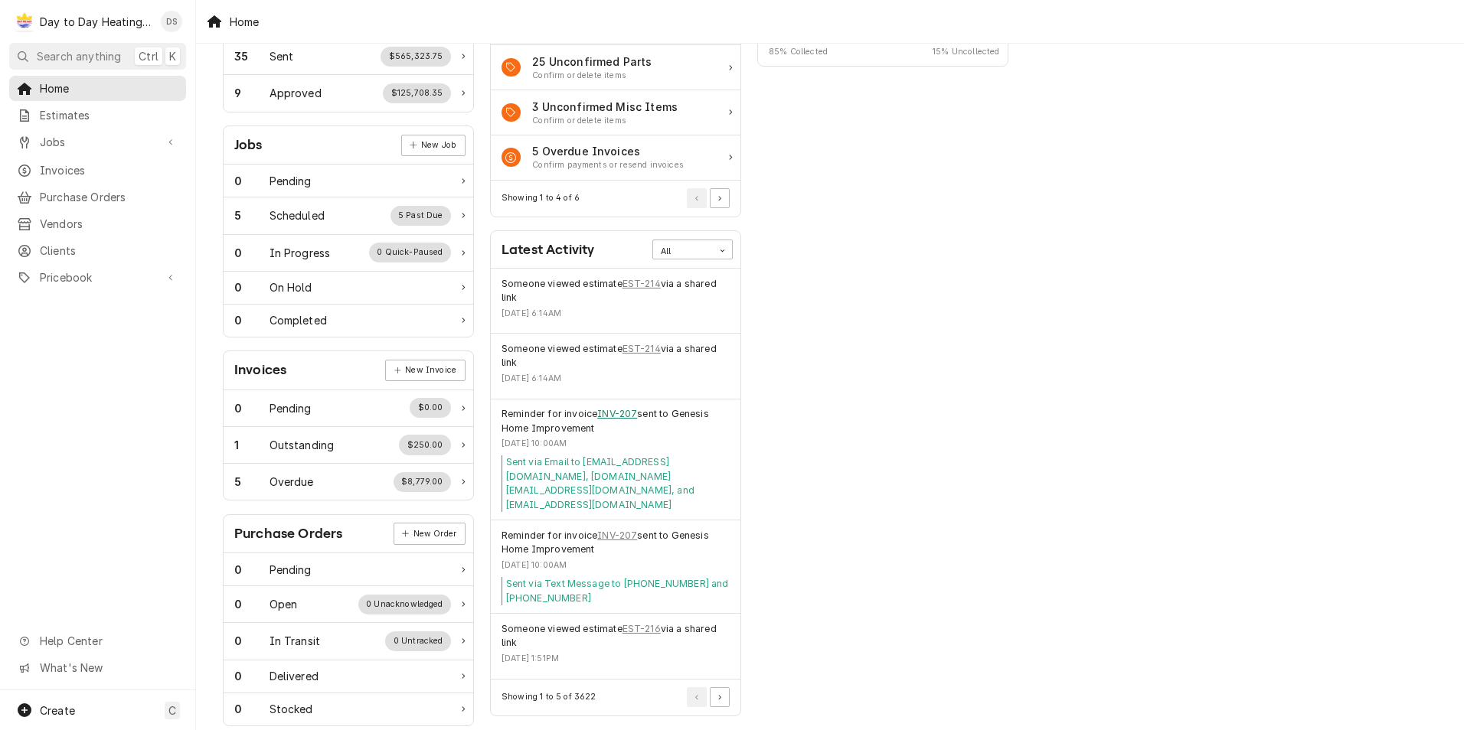
click at [627, 413] on link "INV-207" at bounding box center [617, 414] width 40 height 14
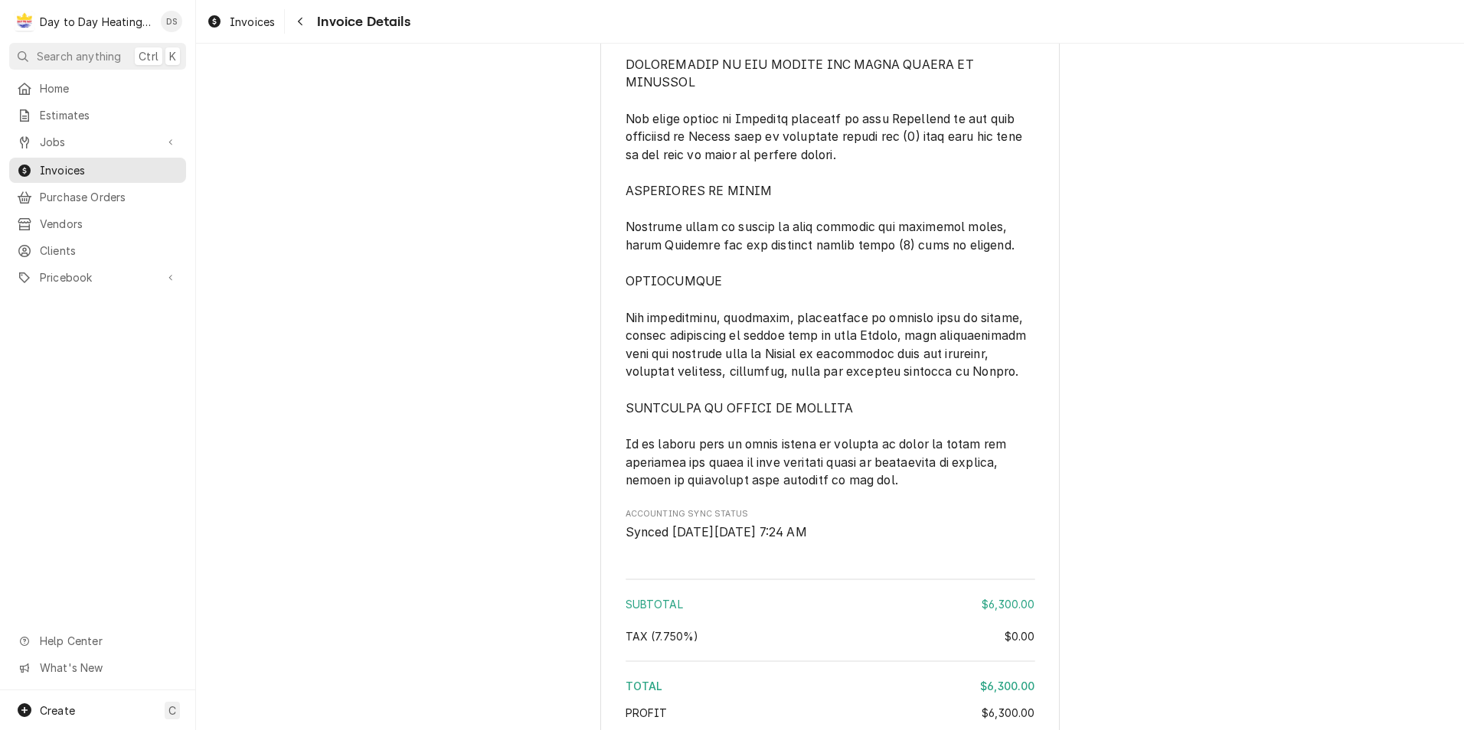
scroll to position [4126, 0]
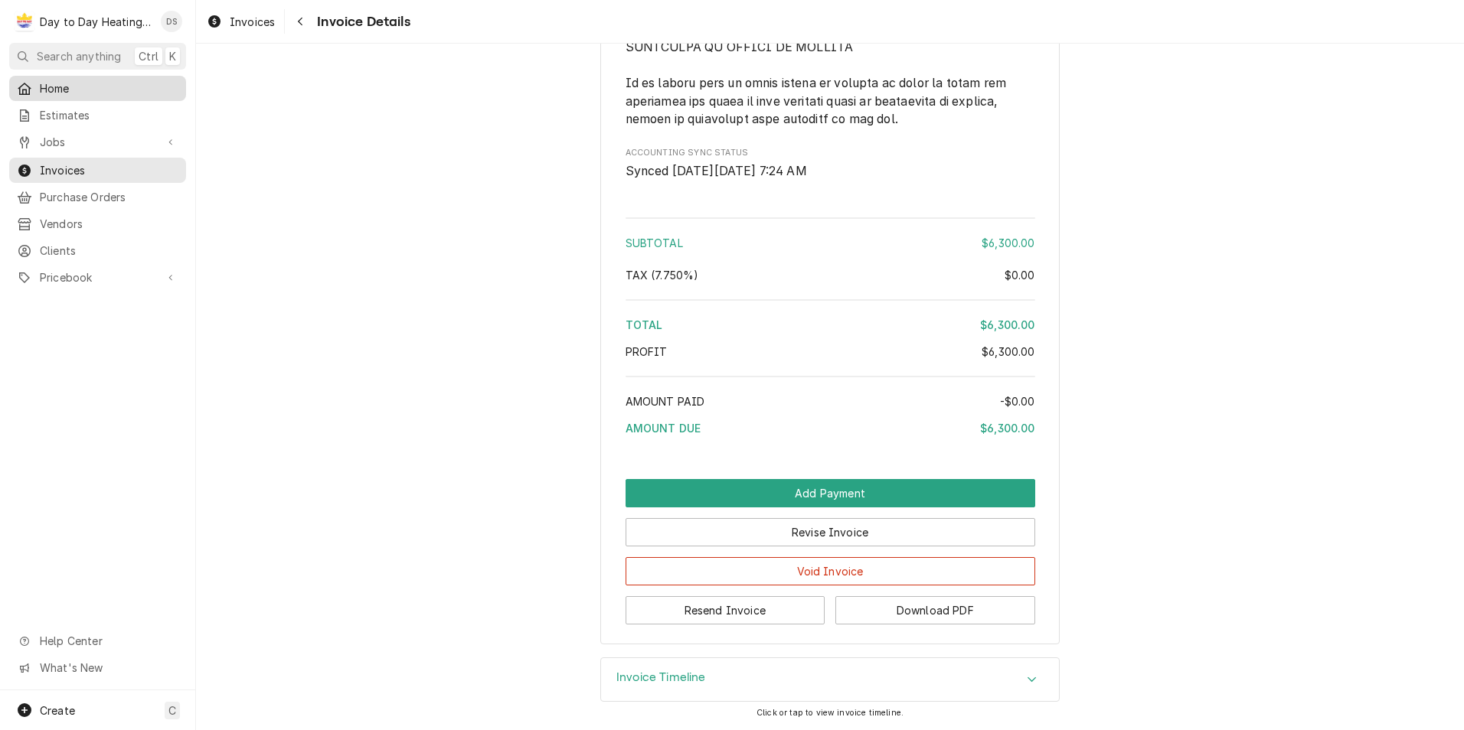
click at [65, 80] on span "Home" at bounding box center [109, 88] width 139 height 16
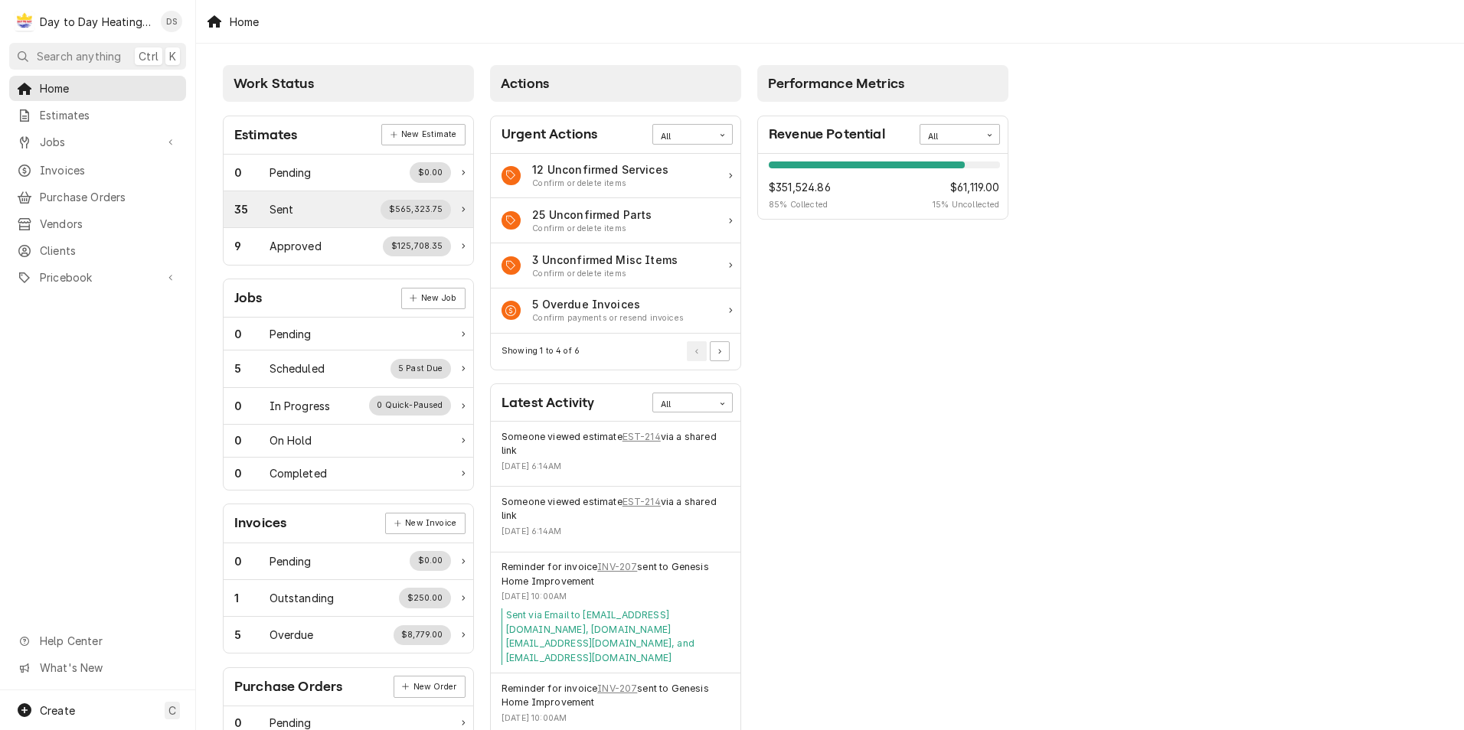
click at [305, 214] on div "35 Sent $565,323.75" at bounding box center [342, 210] width 217 height 20
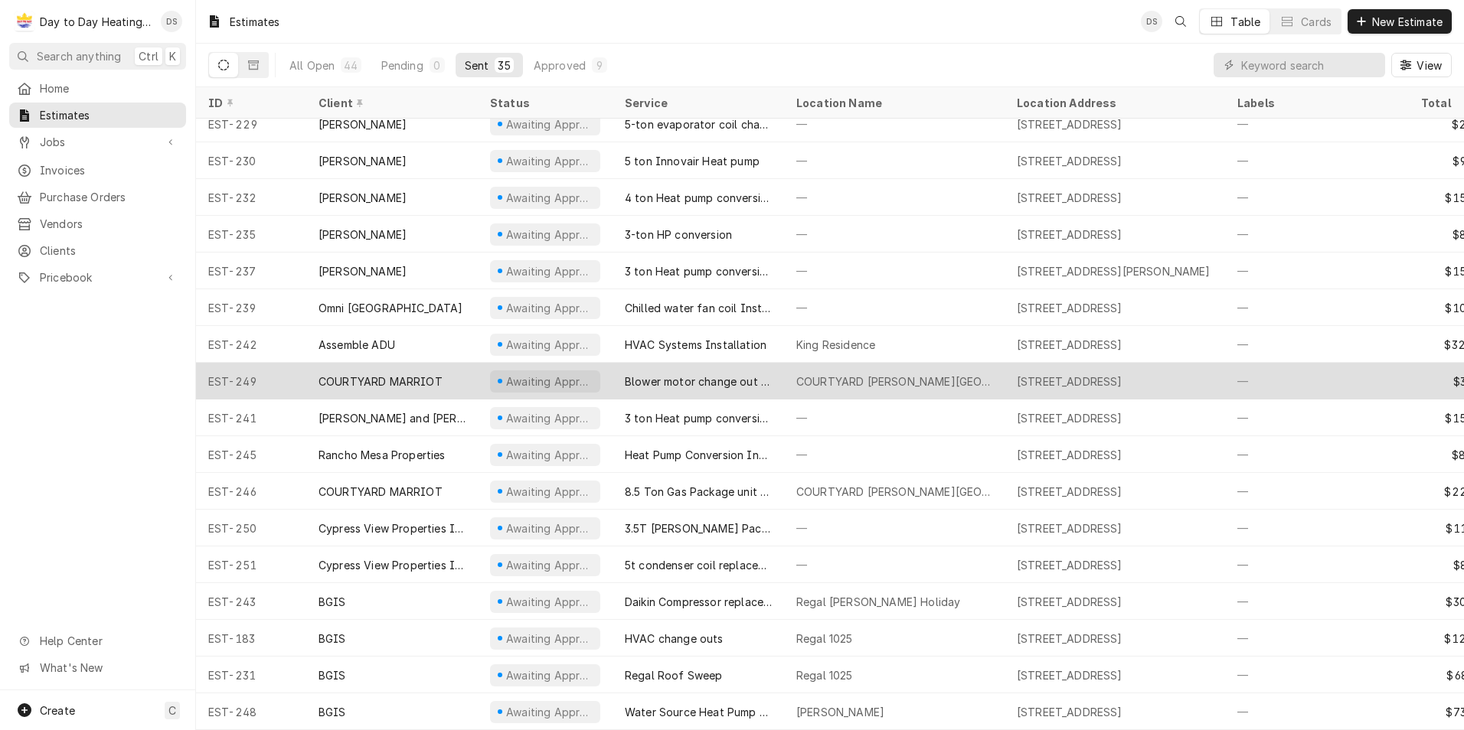
scroll to position [684, 0]
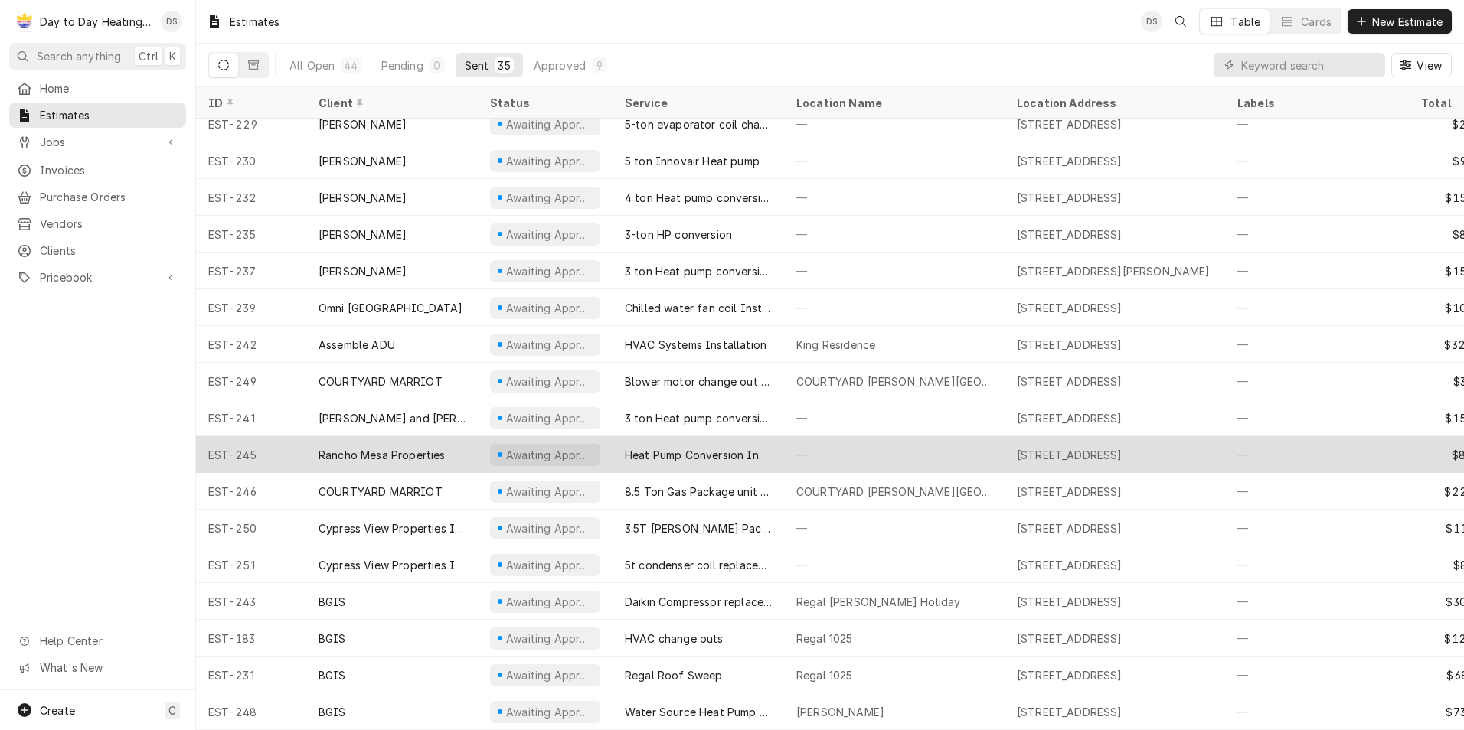
click at [410, 447] on div "Rancho Mesa Properties" at bounding box center [381, 455] width 127 height 16
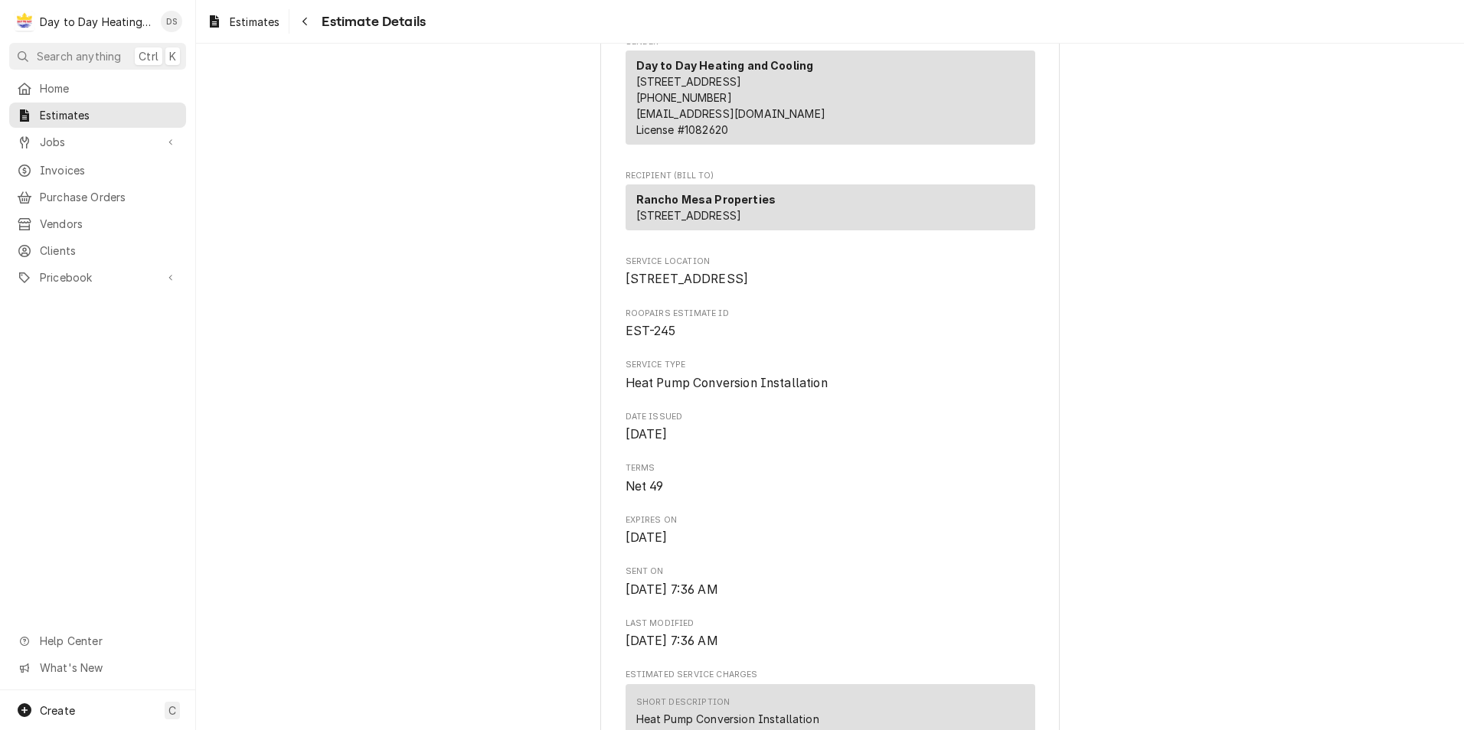
scroll to position [153, 0]
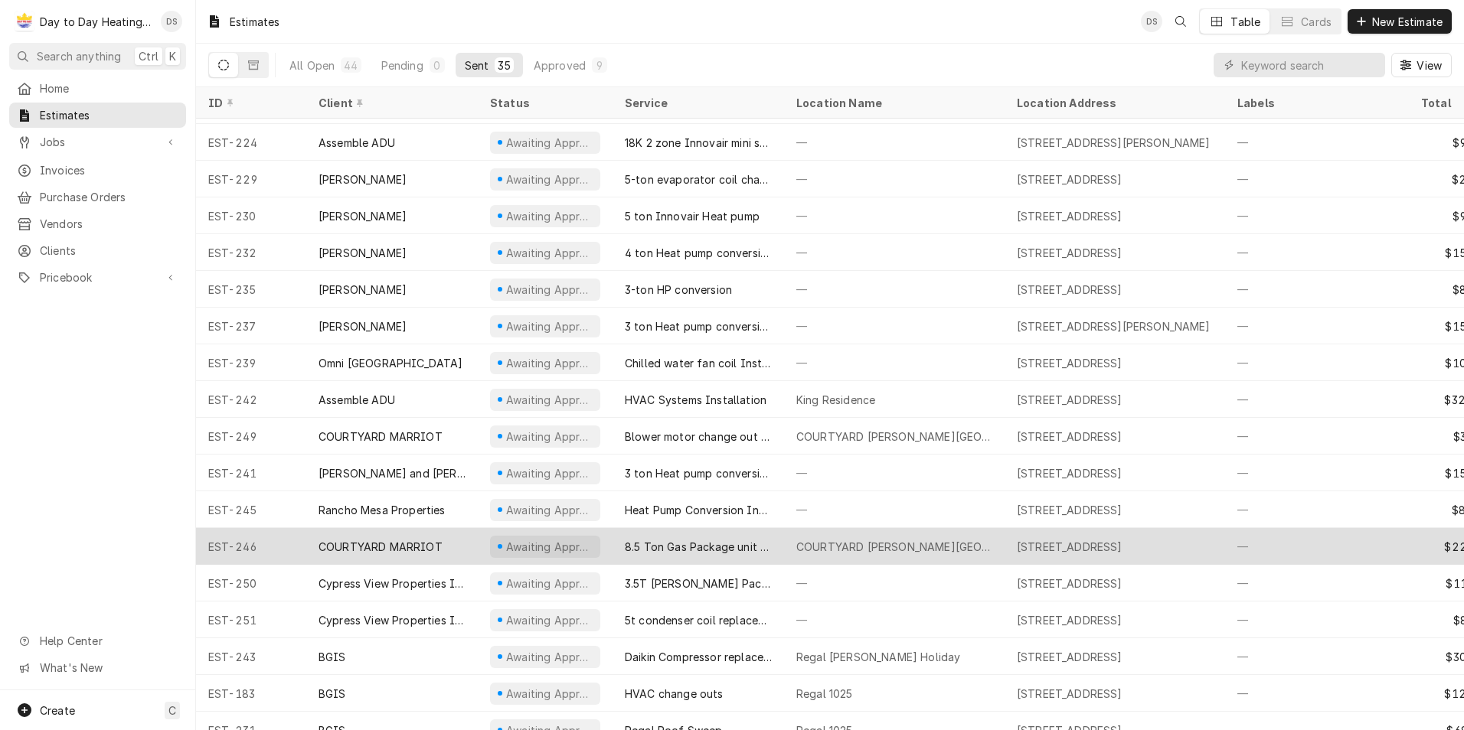
scroll to position [647, 0]
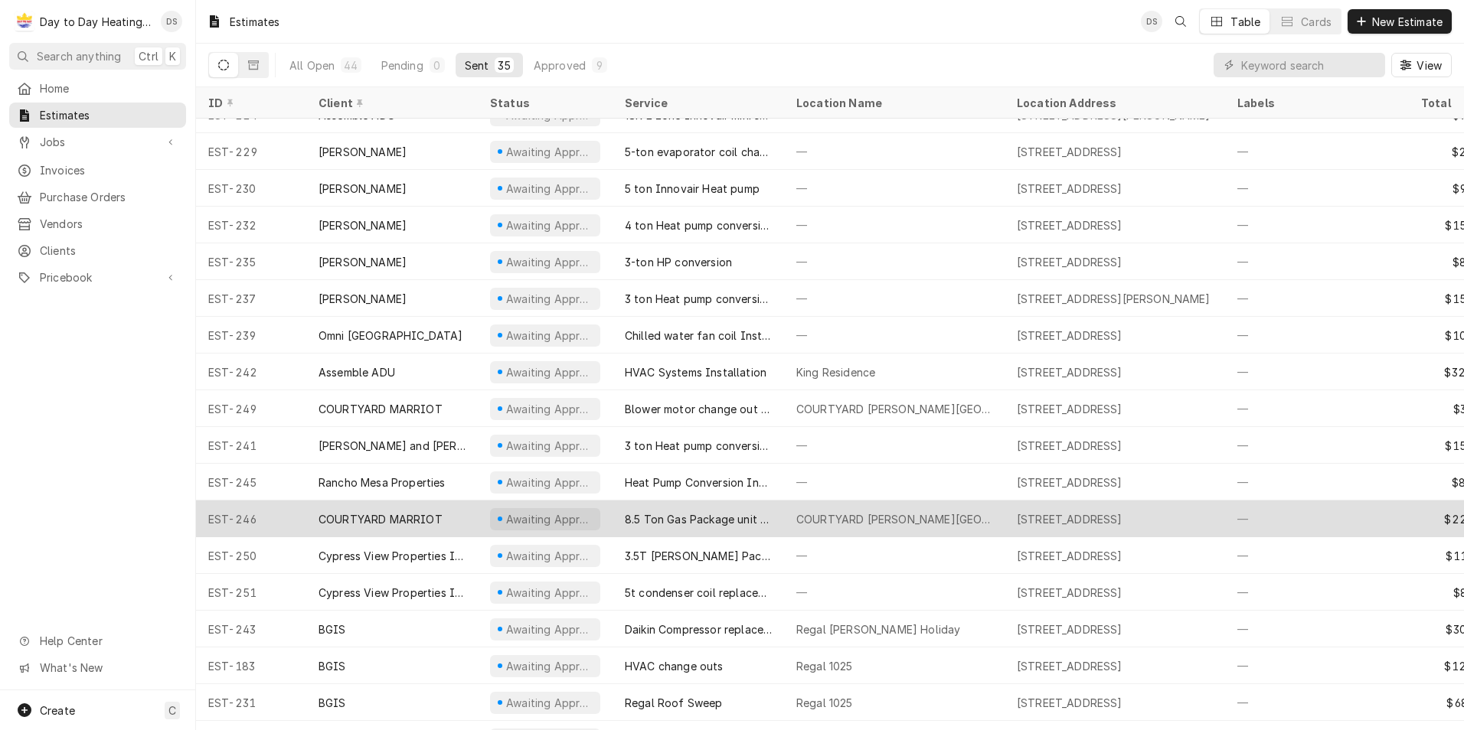
click at [416, 519] on div "COURTYARD MARRIOT" at bounding box center [380, 519] width 124 height 16
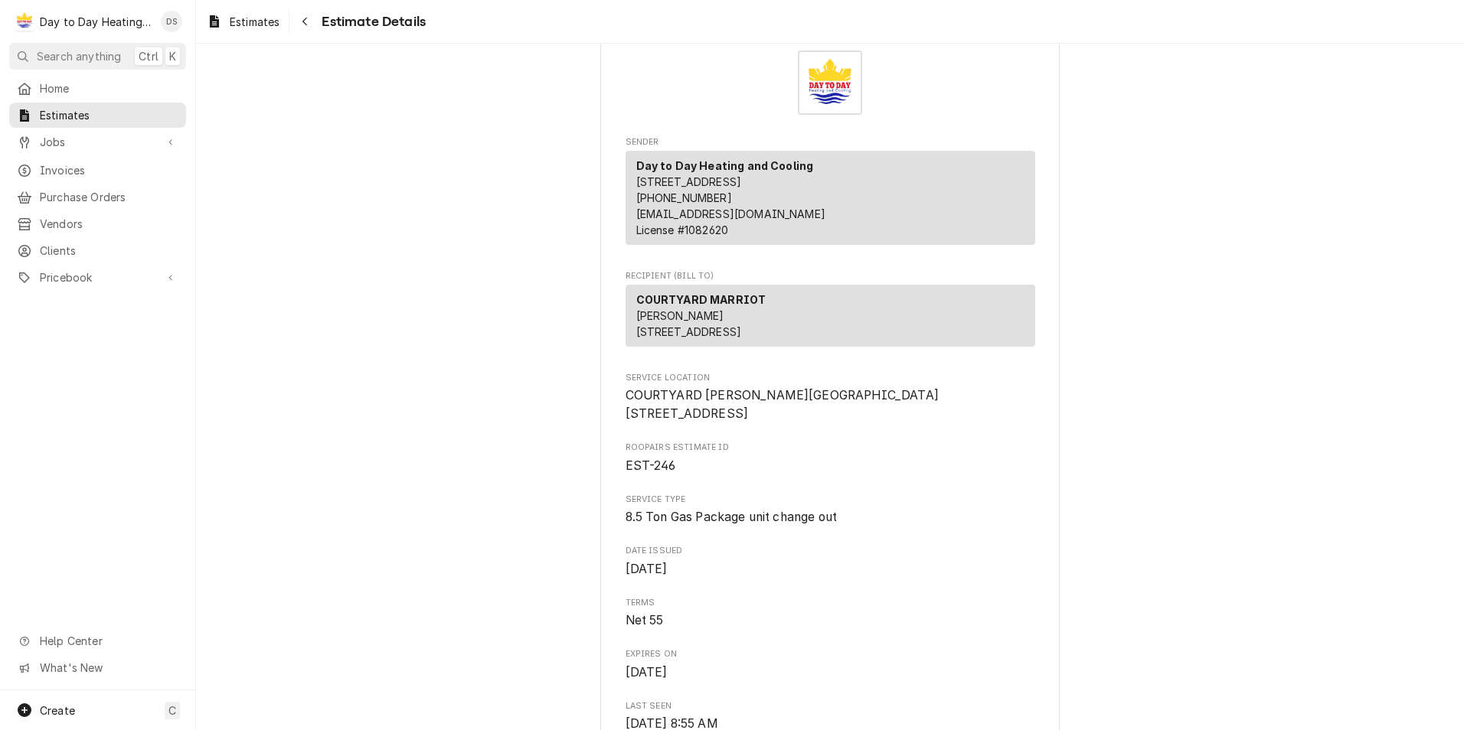
scroll to position [77, 0]
